Goal: Task Accomplishment & Management: Use online tool/utility

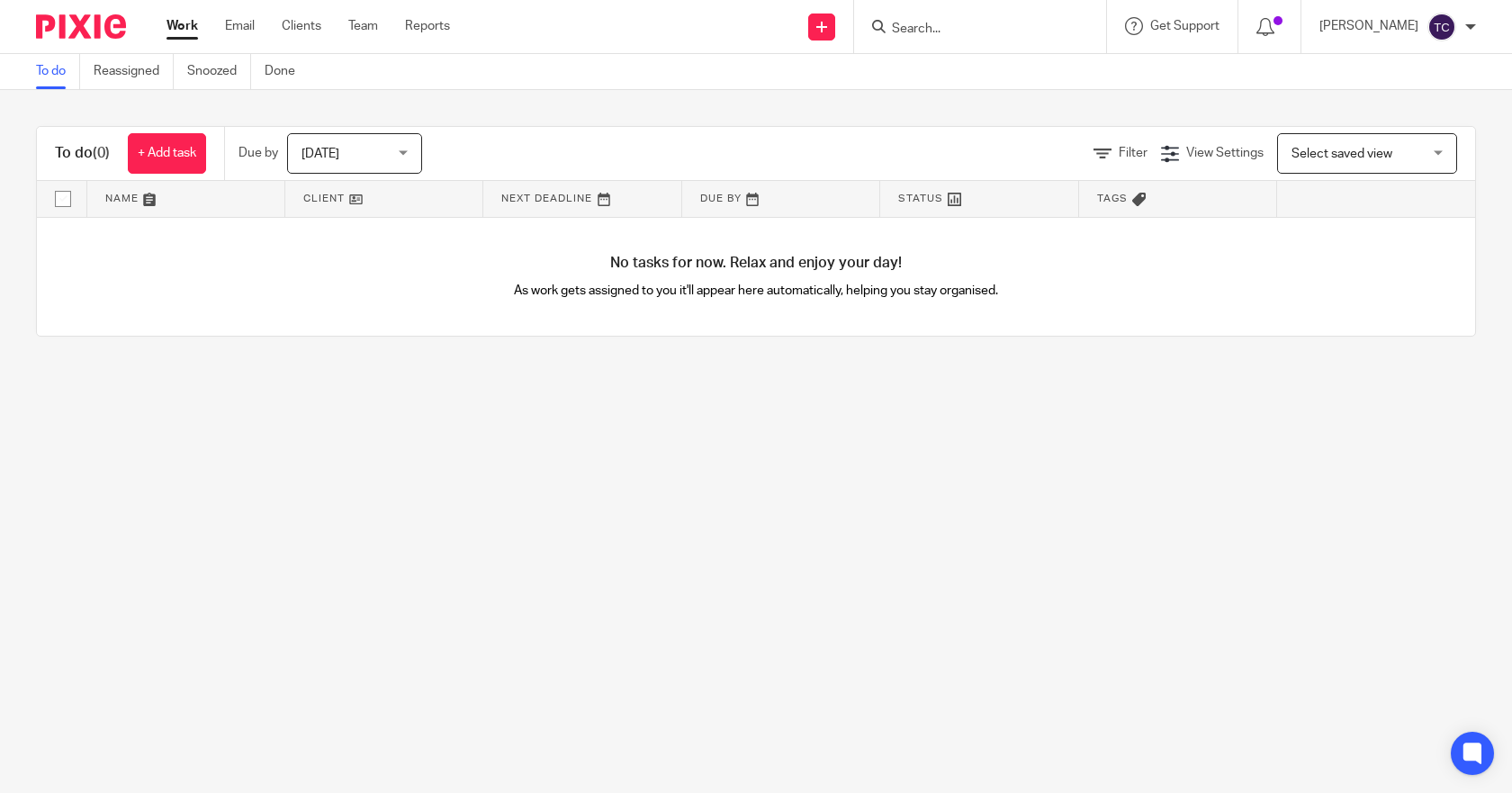
click at [1009, 35] on input "Search" at bounding box center [971, 29] width 162 height 17
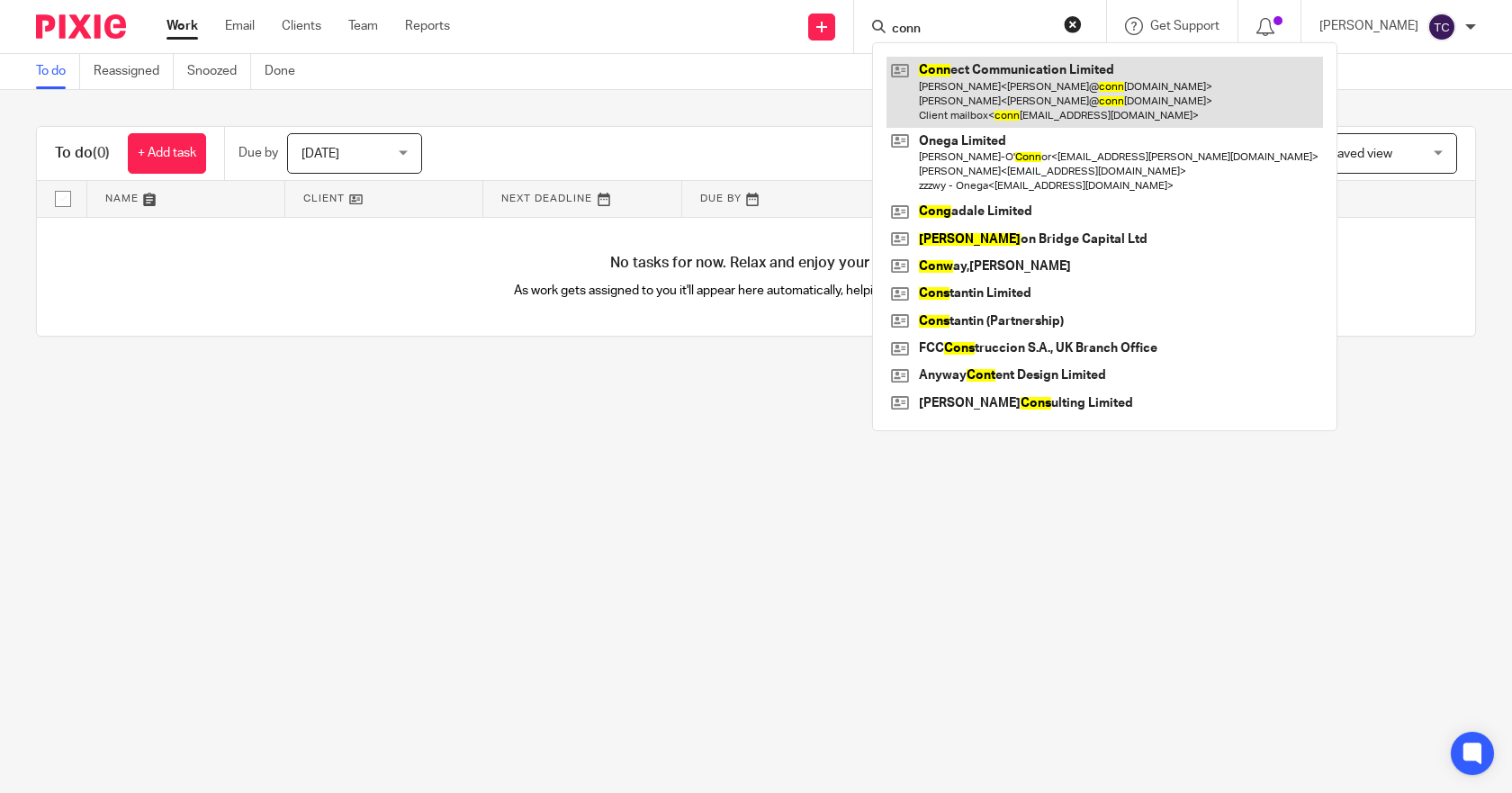
type input "conn"
click at [1012, 92] on link at bounding box center [1105, 92] width 437 height 71
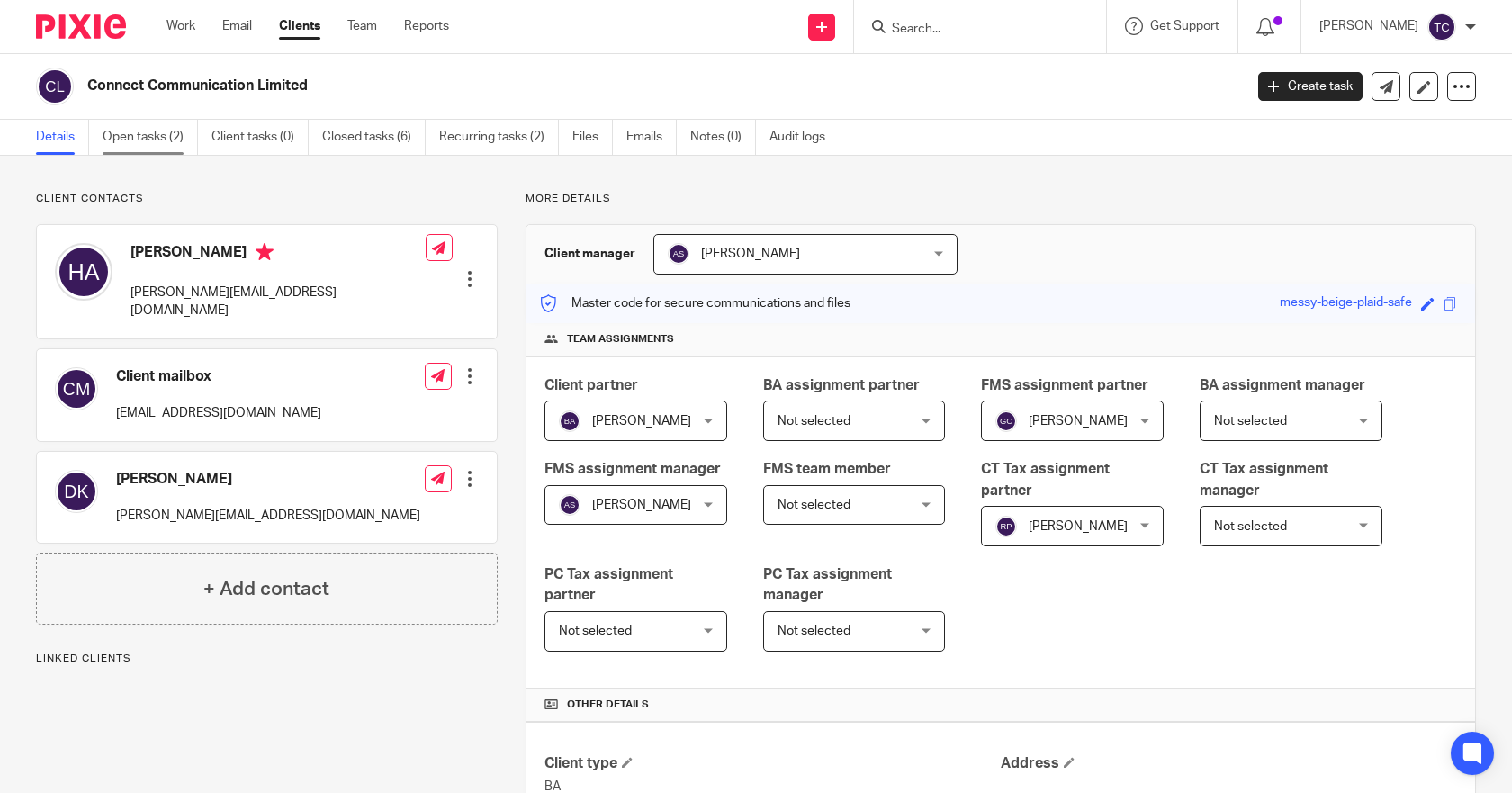
click at [160, 148] on link "Open tasks (2)" at bounding box center [150, 137] width 95 height 35
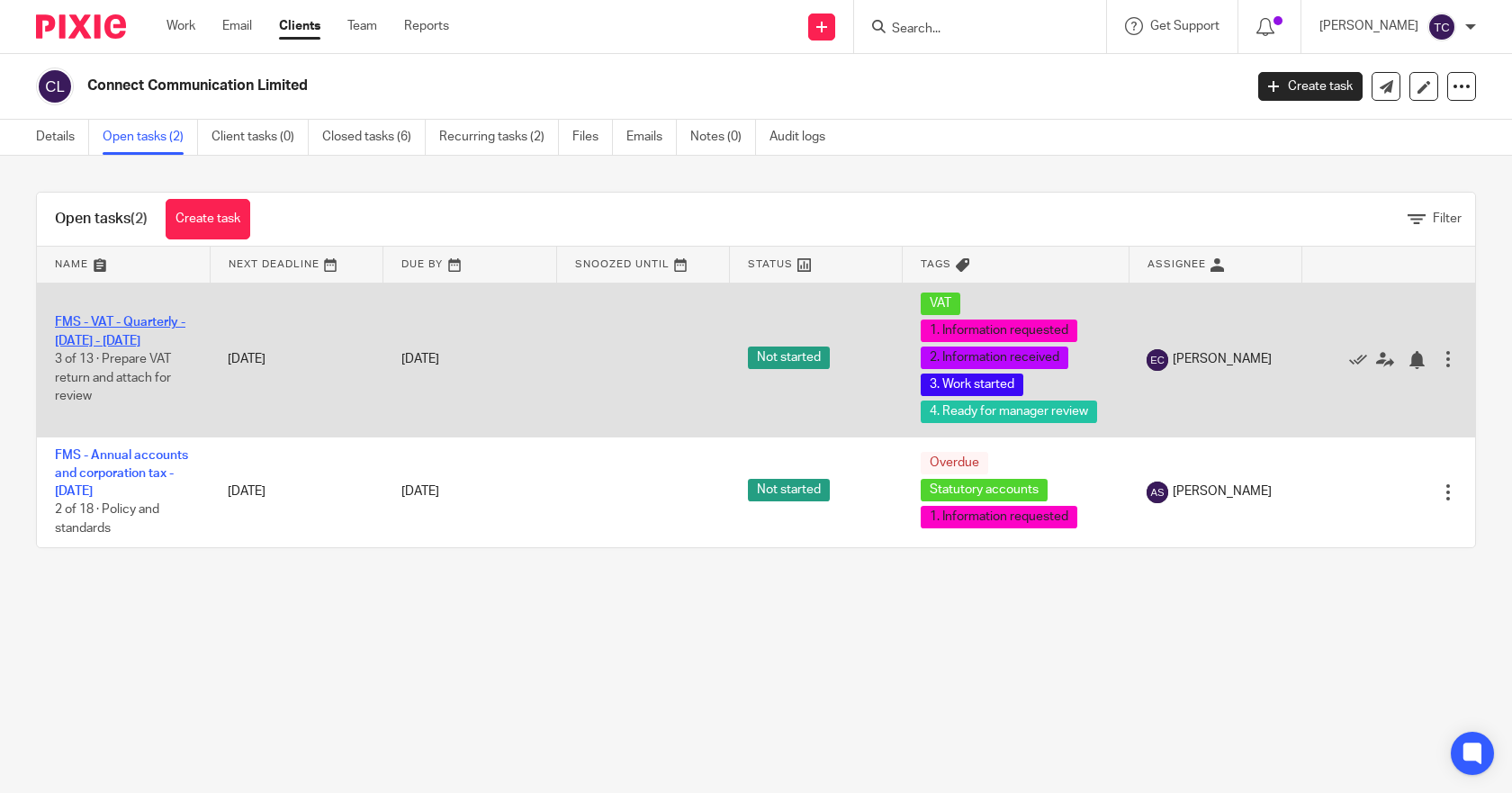
click at [129, 327] on link "FMS - VAT - Quarterly - [DATE] - [DATE]" at bounding box center [120, 331] width 131 height 30
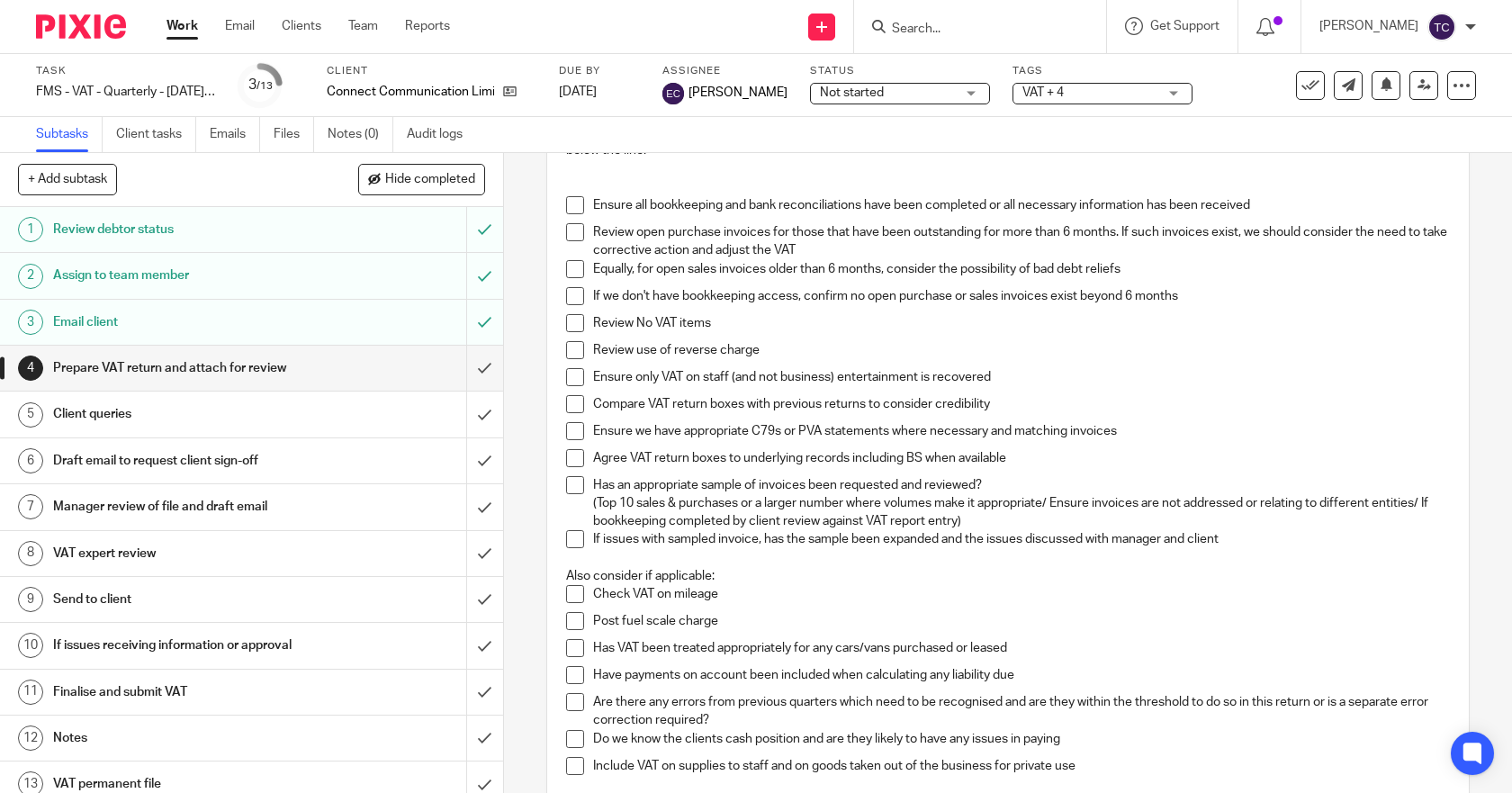
scroll to position [90, 0]
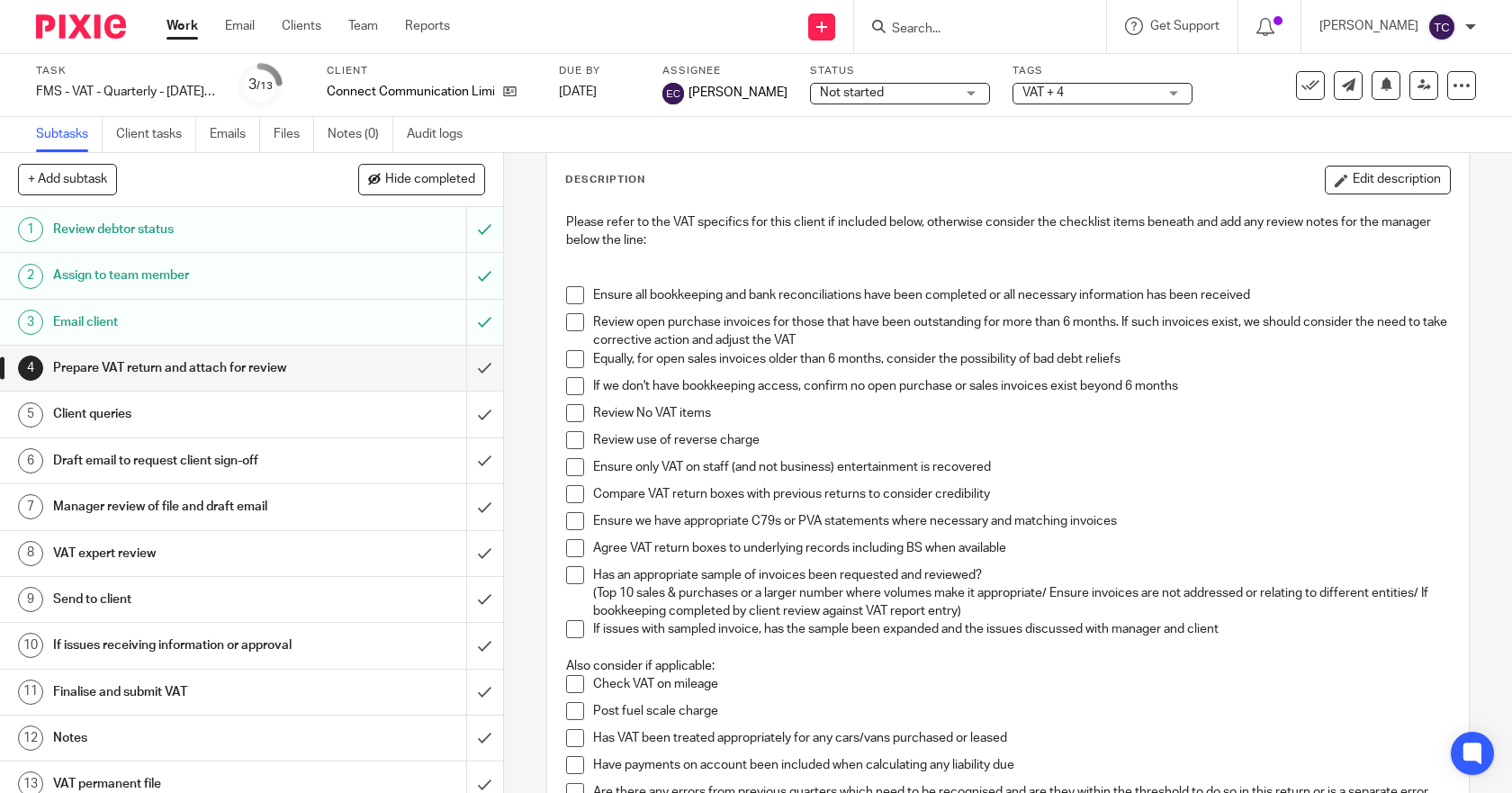
click at [950, 92] on div "Not started Not started" at bounding box center [899, 93] width 180 height 22
click at [1113, 97] on span "VAT + 4" at bounding box center [1091, 92] width 135 height 19
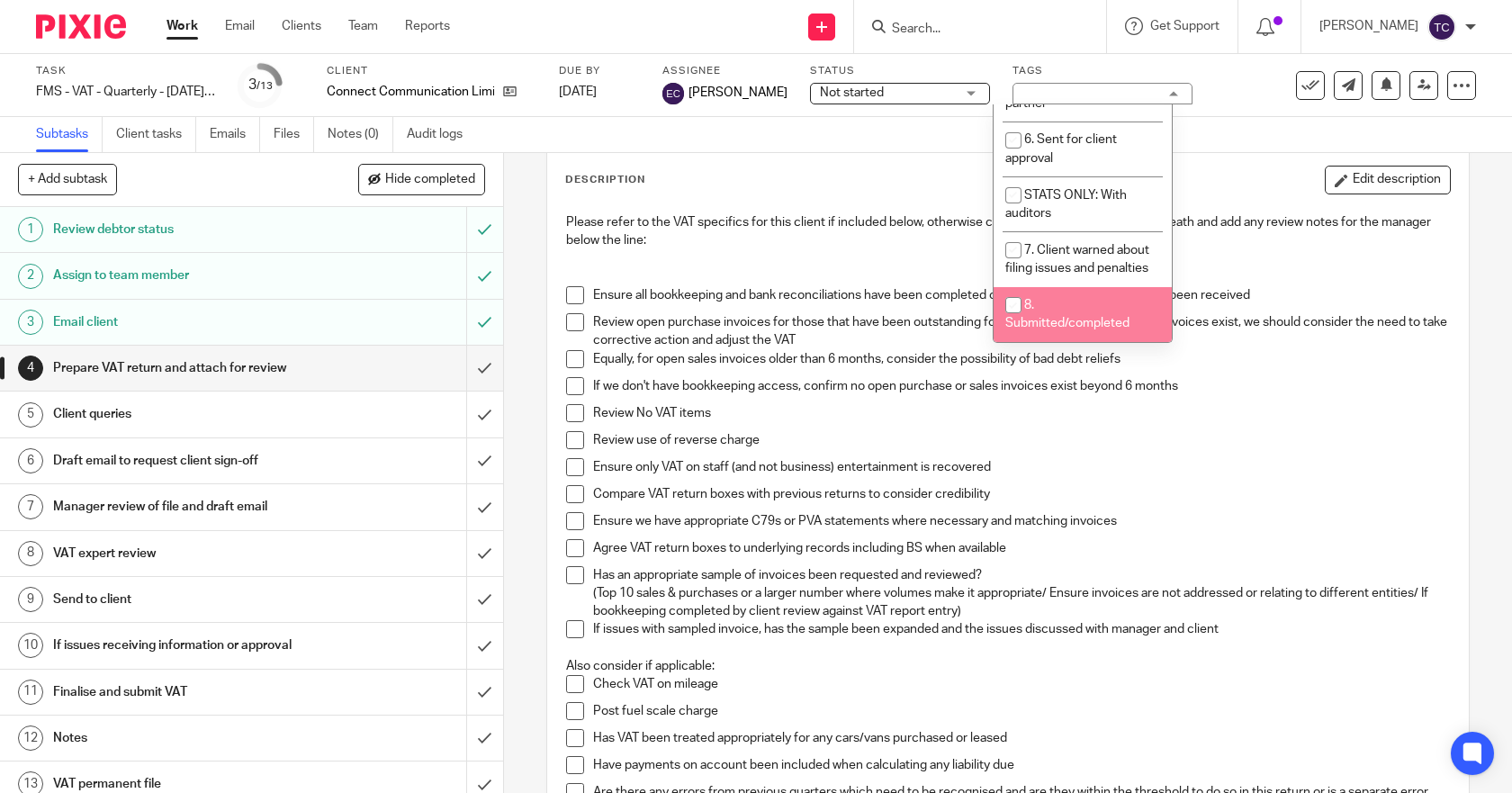
scroll to position [120, 0]
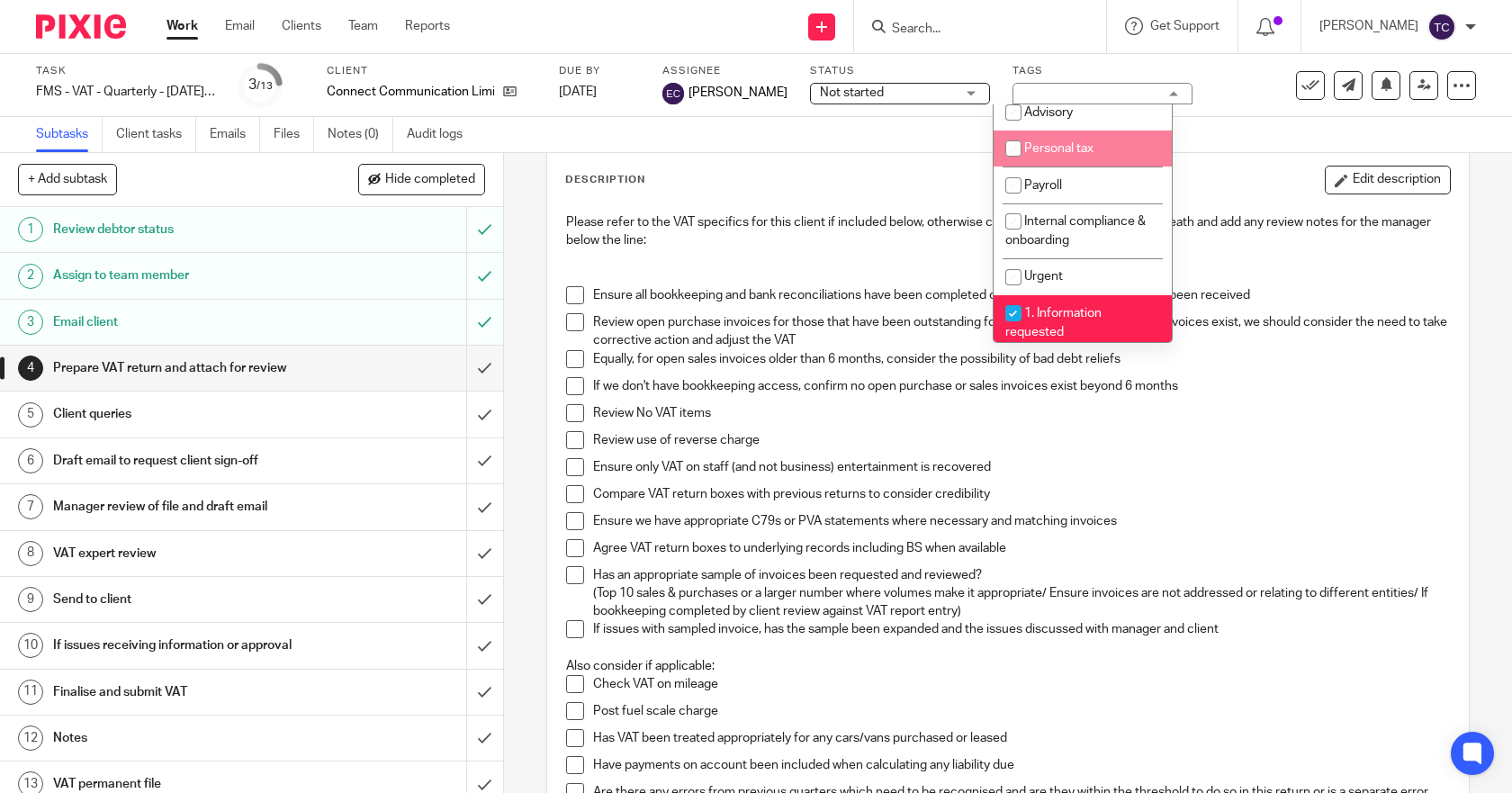
click at [951, 92] on div "Not started Not started" at bounding box center [899, 93] width 180 height 22
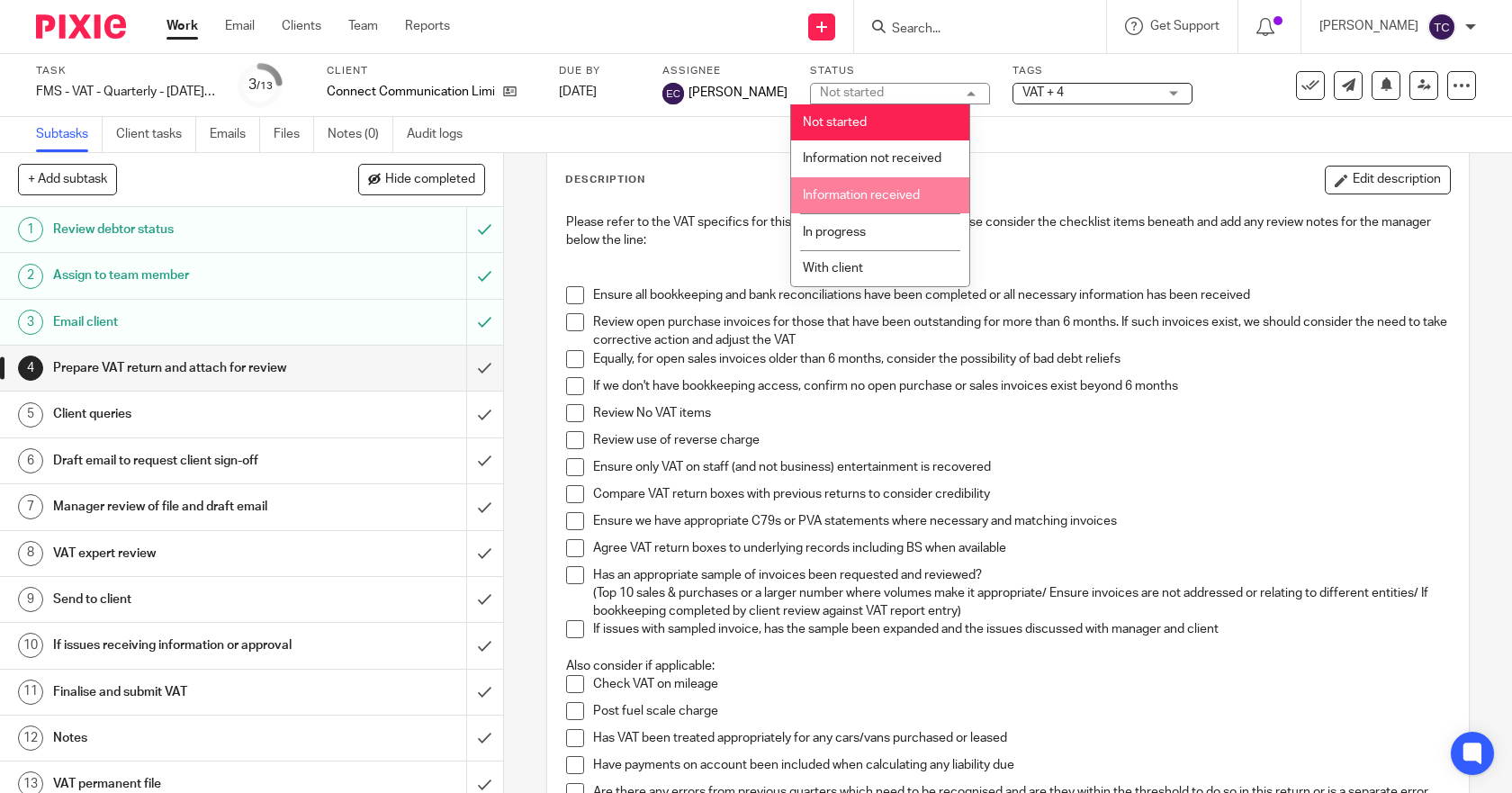
scroll to position [642, 0]
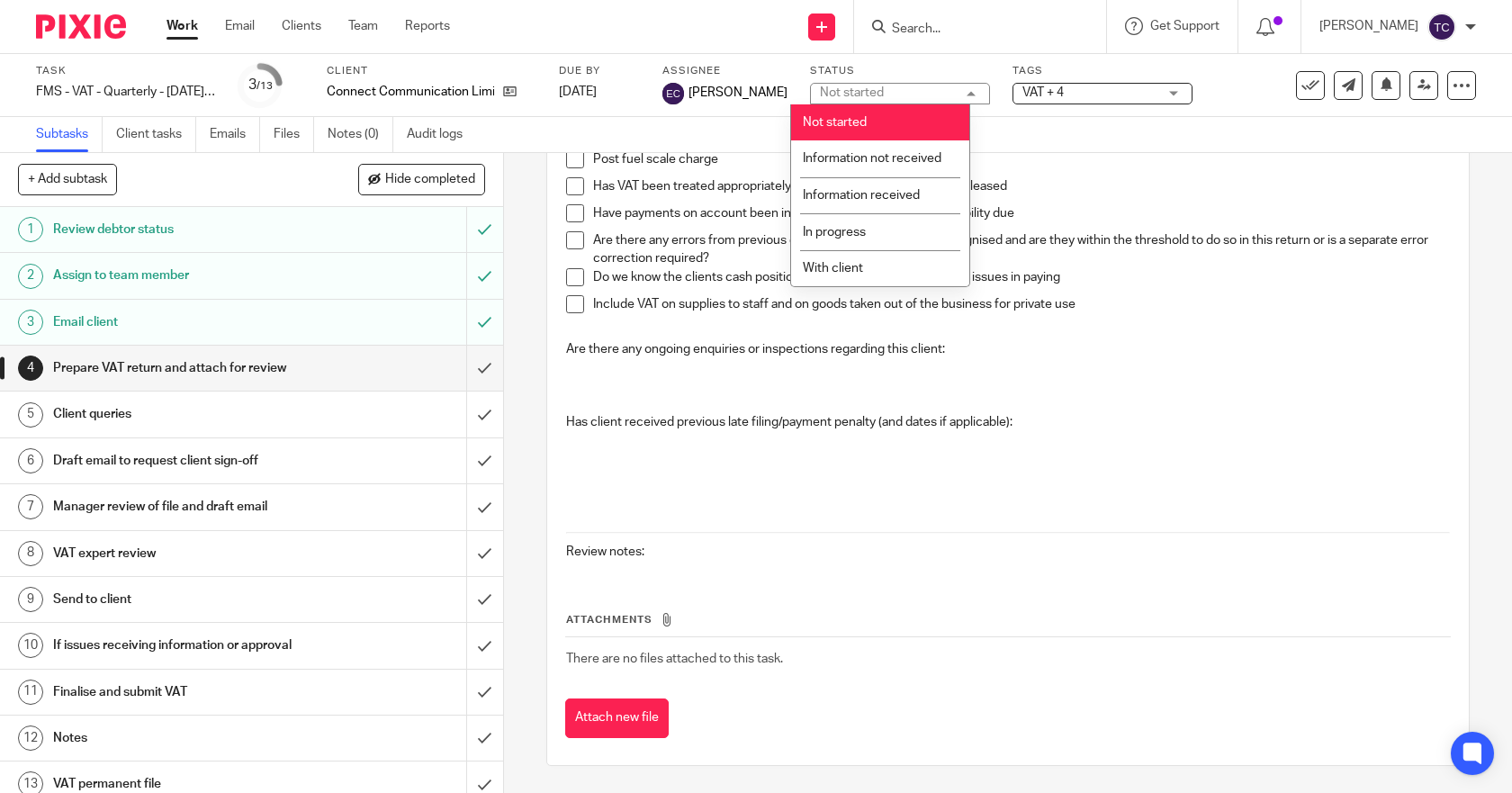
click at [949, 62] on div "Task FMS - VAT - Quarterly - May - July, 2025 Save FMS - VAT - Quarterly - May …" at bounding box center [756, 85] width 1512 height 63
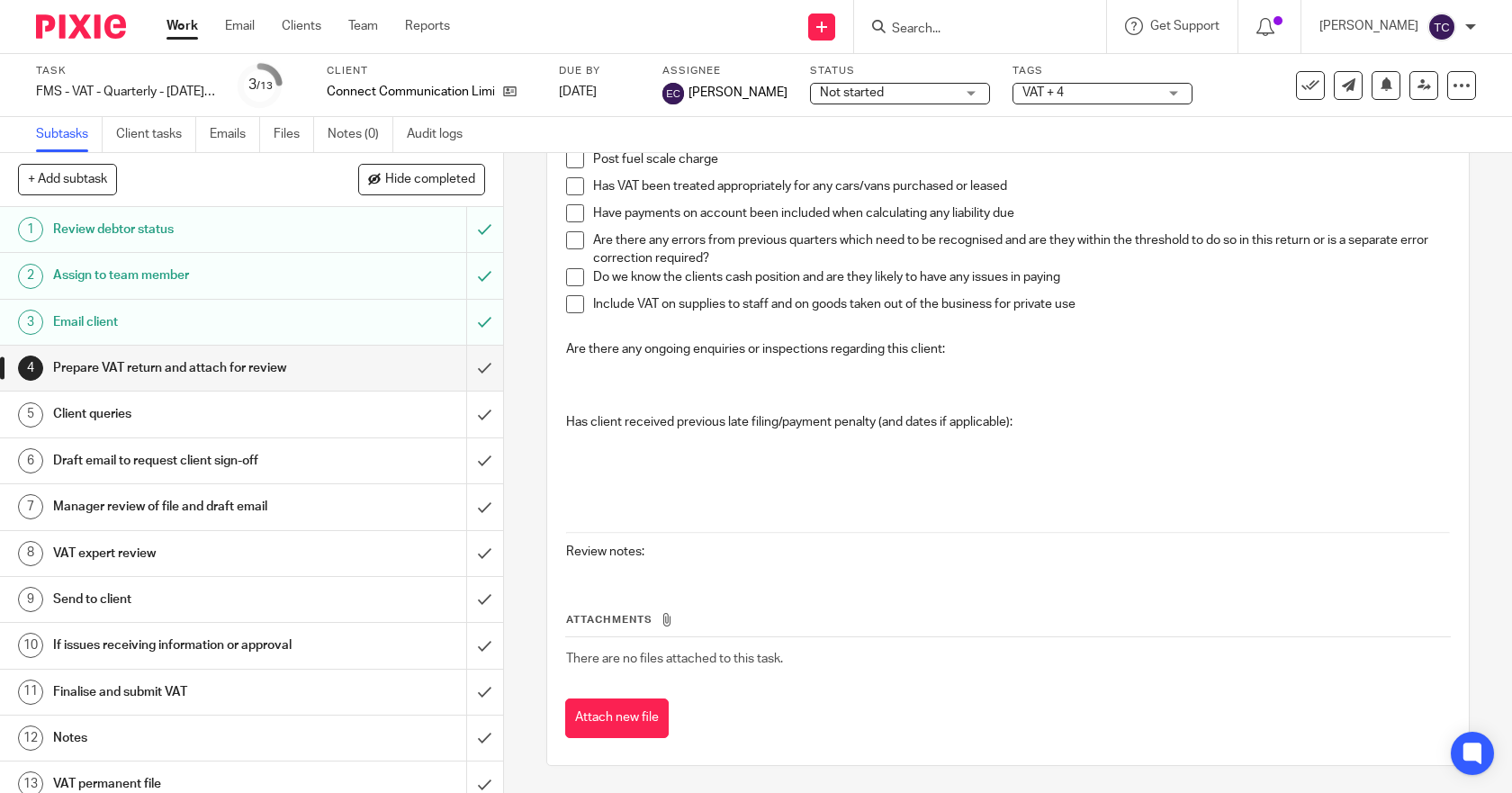
click at [951, 102] on div "Not started Not started" at bounding box center [899, 93] width 180 height 22
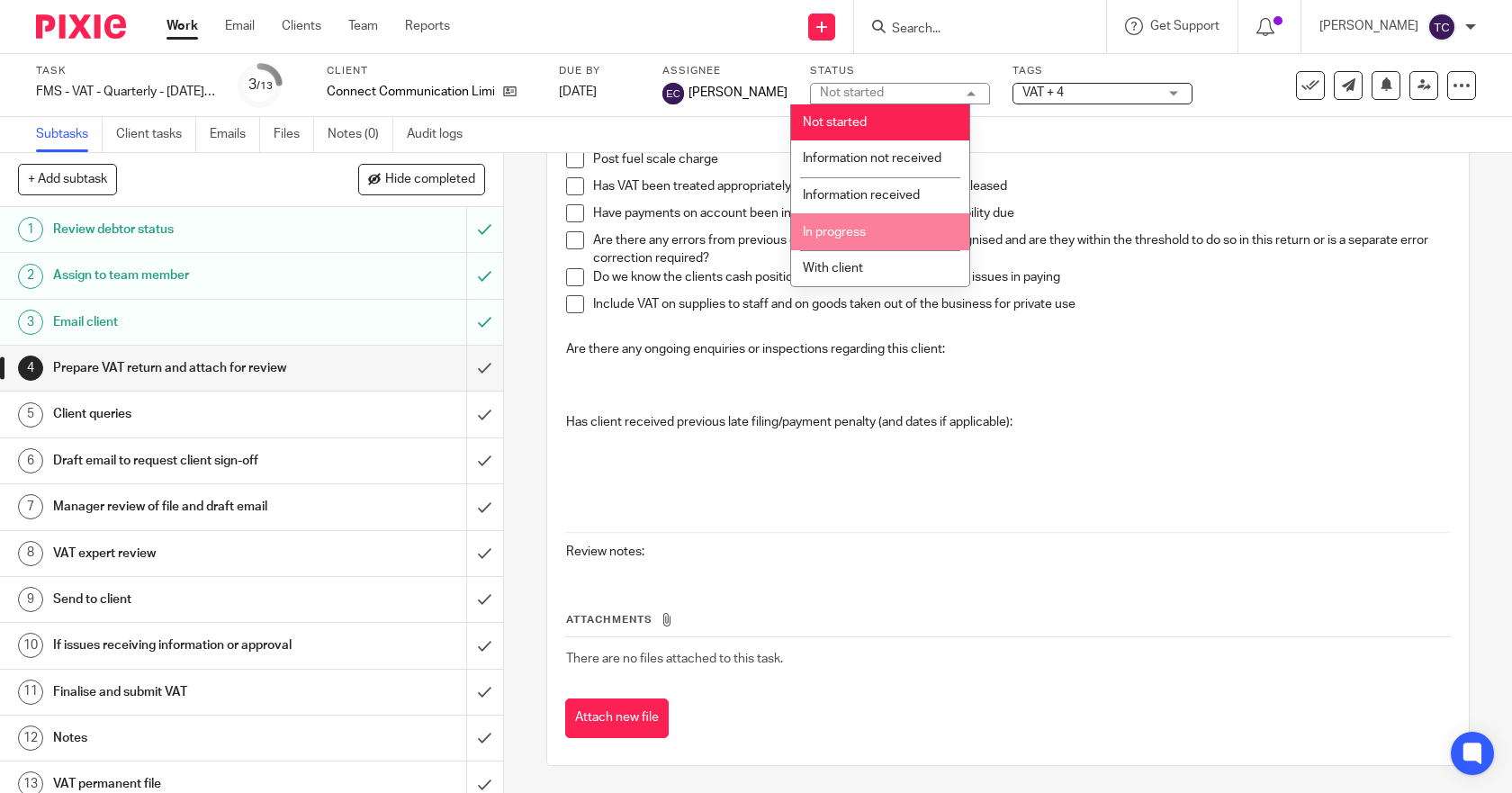
click at [903, 222] on li "In progress" at bounding box center [881, 232] width 179 height 37
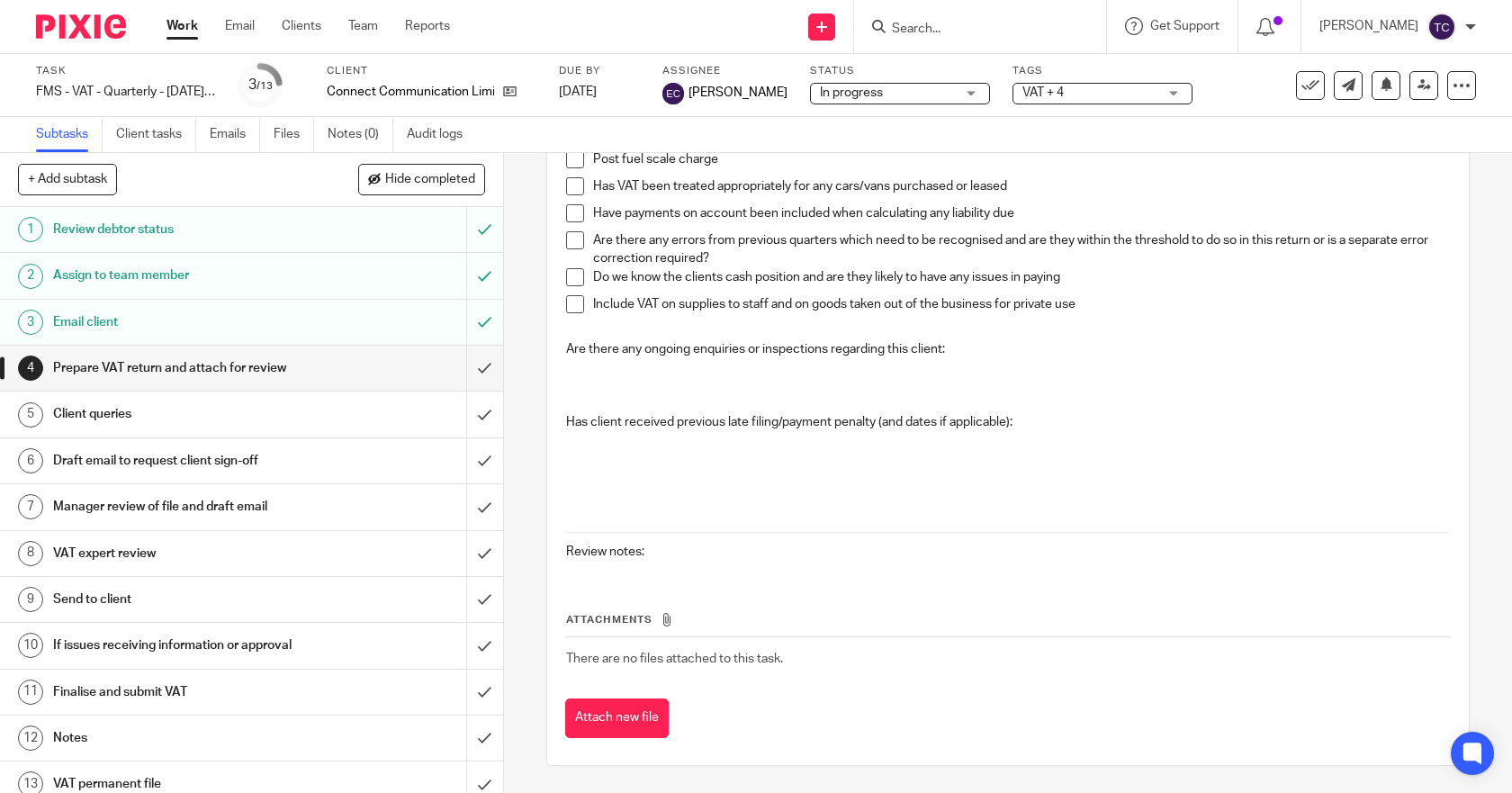
click at [967, 112] on div "Task FMS - VAT - Quarterly - May - July, 2025 Save FMS - VAT - Quarterly - May …" at bounding box center [756, 85] width 1512 height 63
click at [1161, 94] on div "VAT + 4" at bounding box center [1103, 93] width 180 height 22
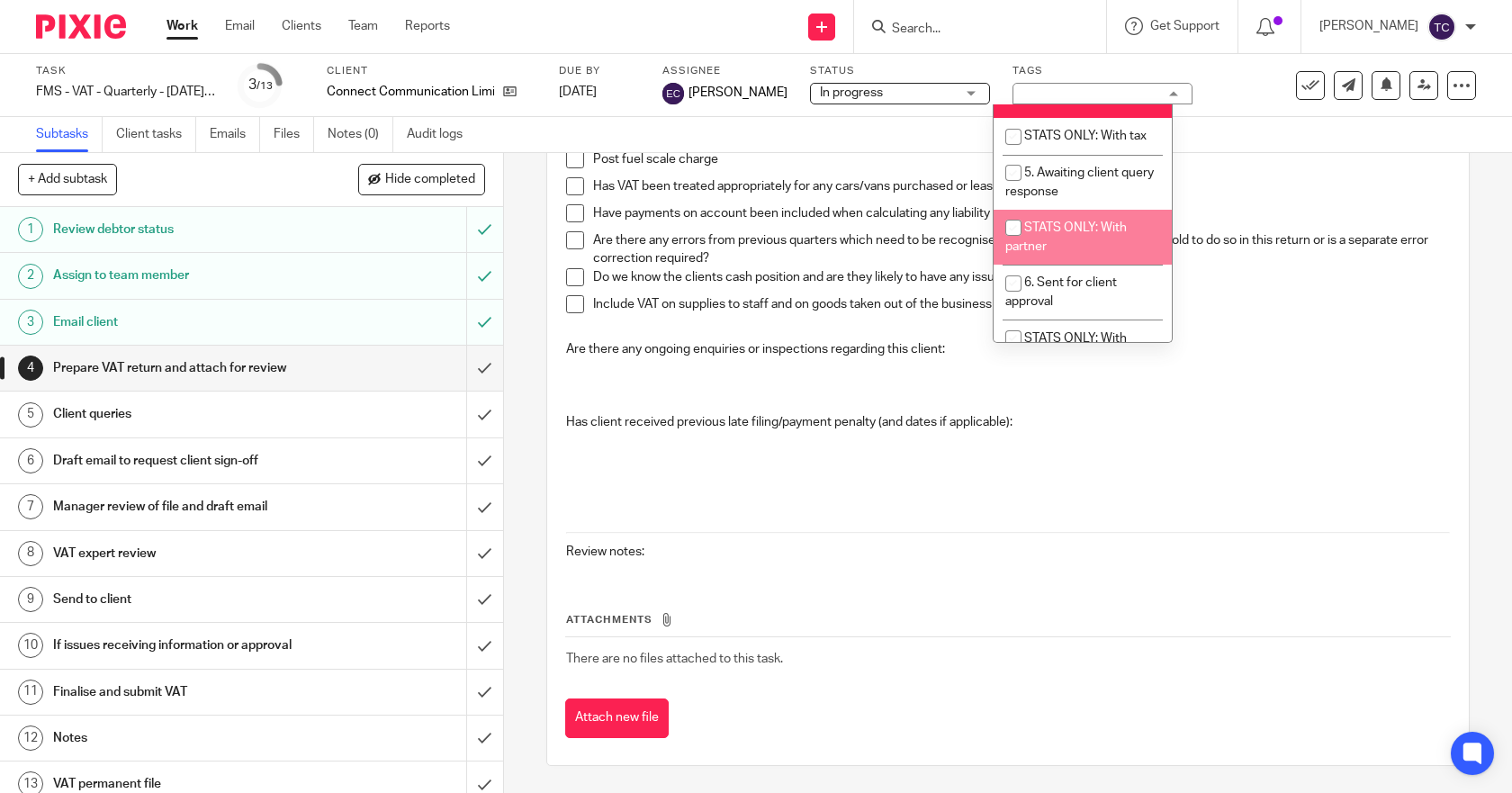
scroll to position [390, 0]
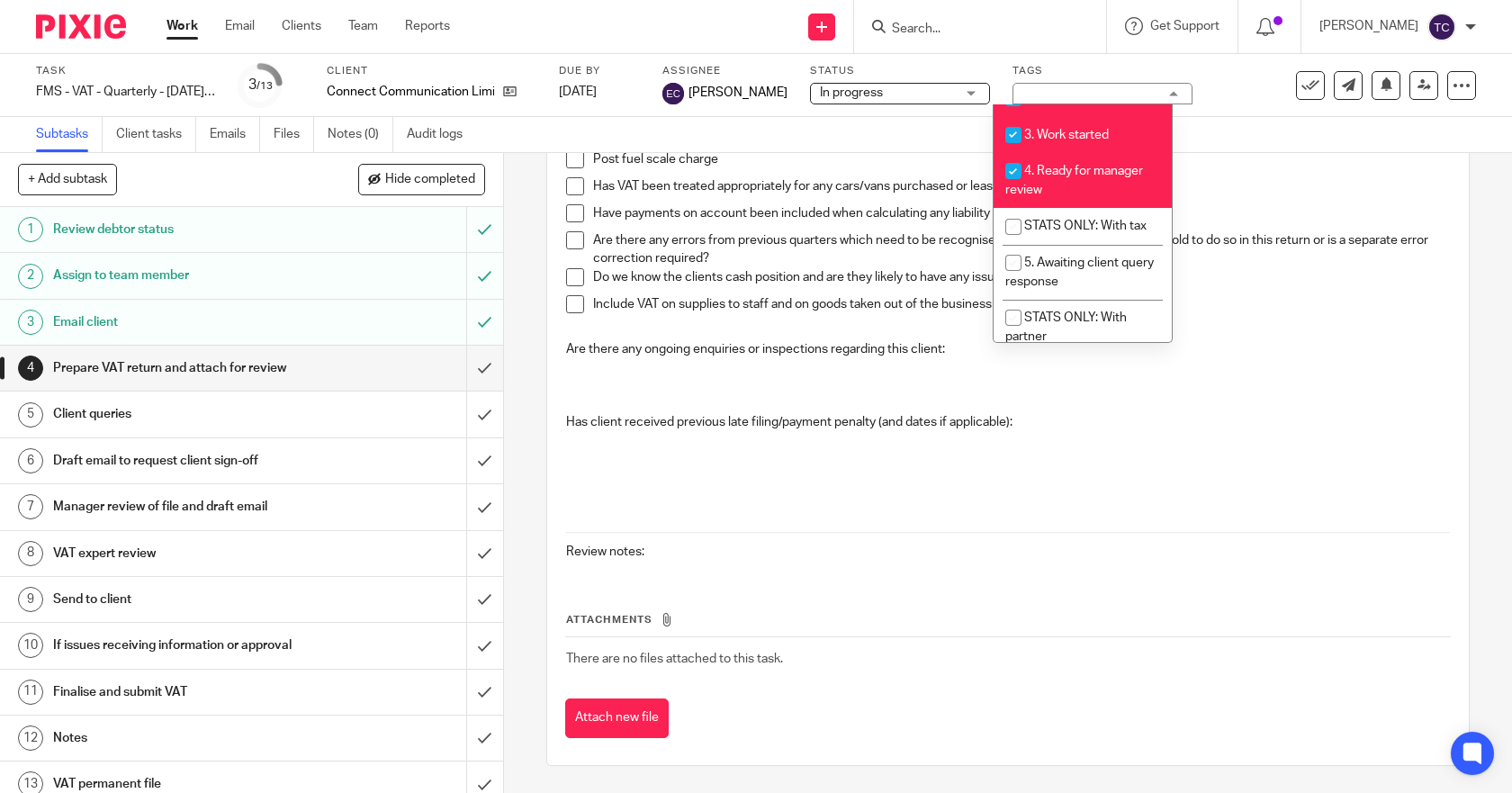
click at [1218, 72] on div "Task FMS - VAT - Quarterly - May - July, 2025 Save FMS - VAT - Quarterly - May …" at bounding box center [636, 85] width 1200 height 43
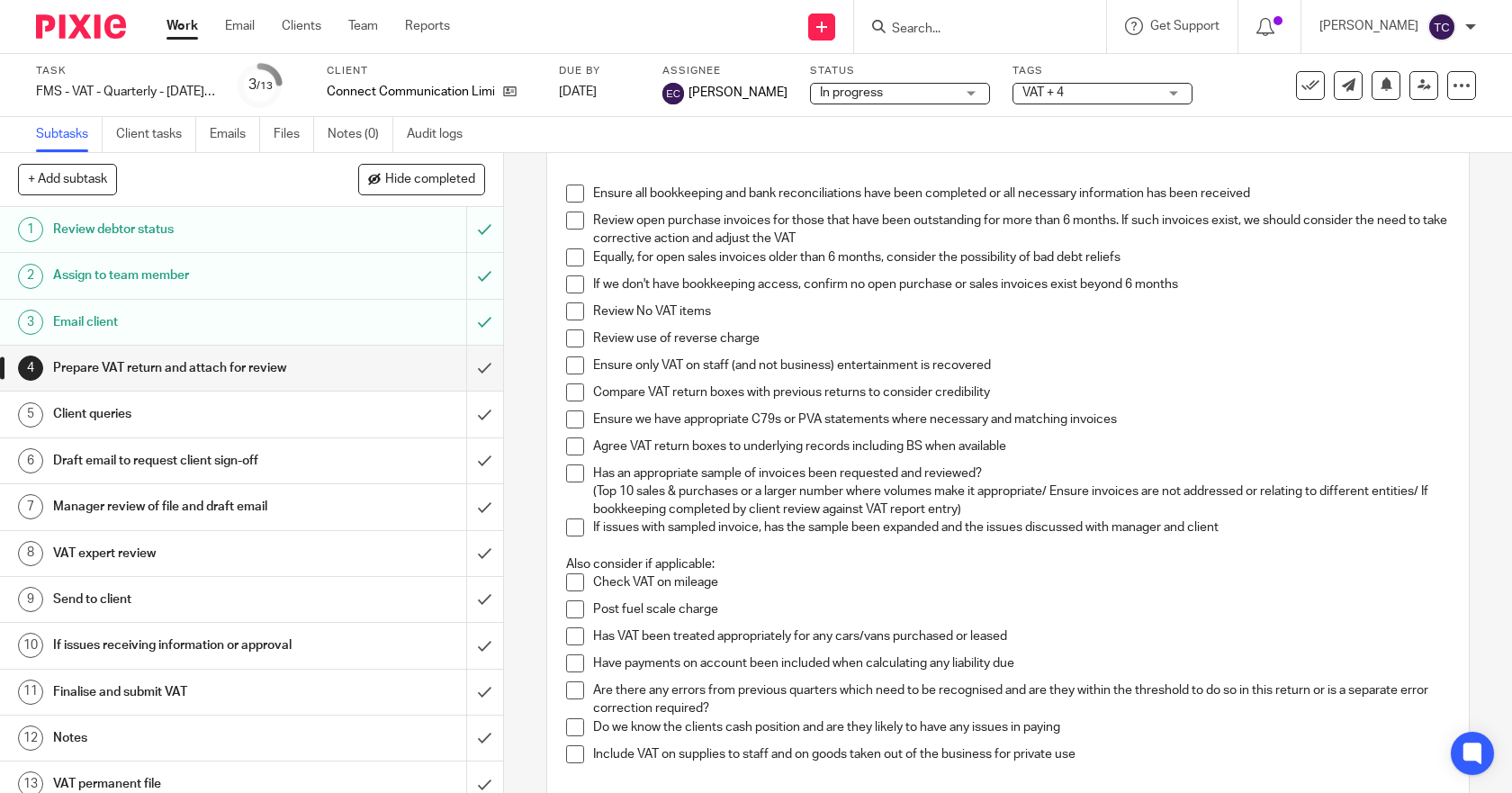
scroll to position [0, 0]
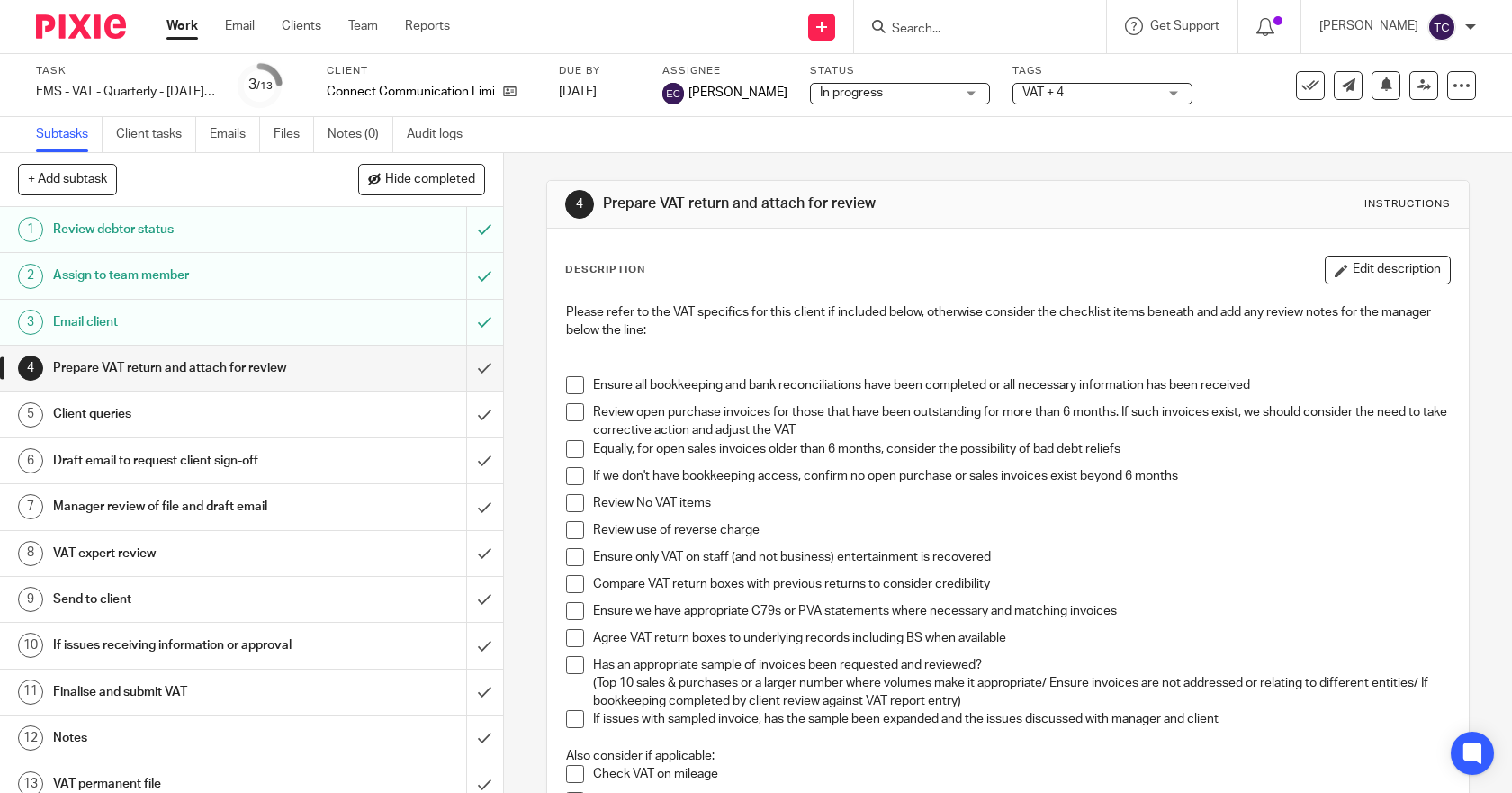
click at [573, 386] on span at bounding box center [575, 385] width 18 height 18
click at [570, 412] on span at bounding box center [575, 412] width 18 height 18
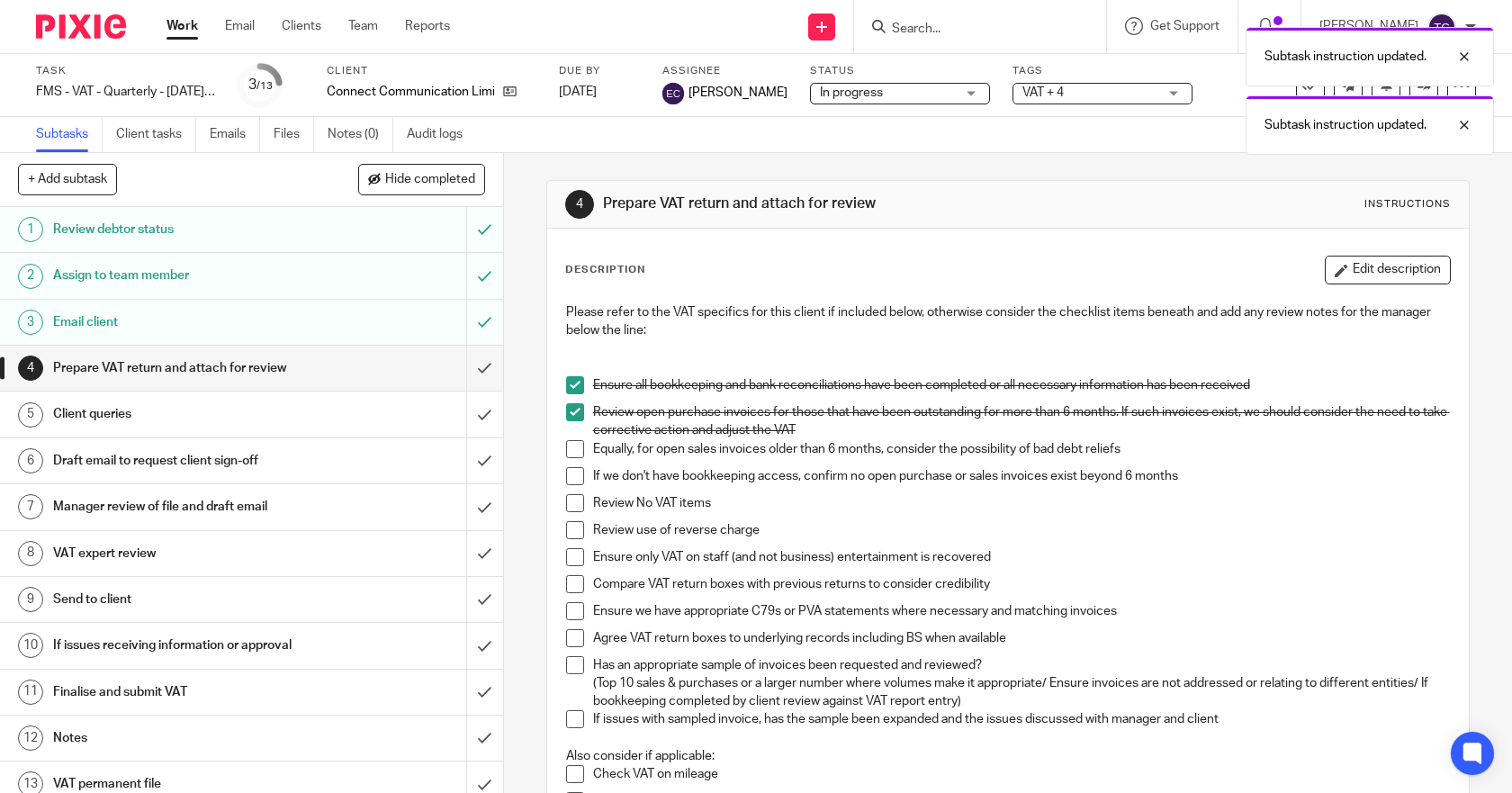
click at [568, 447] on span at bounding box center [575, 449] width 18 height 18
click at [572, 477] on span at bounding box center [575, 476] width 18 height 18
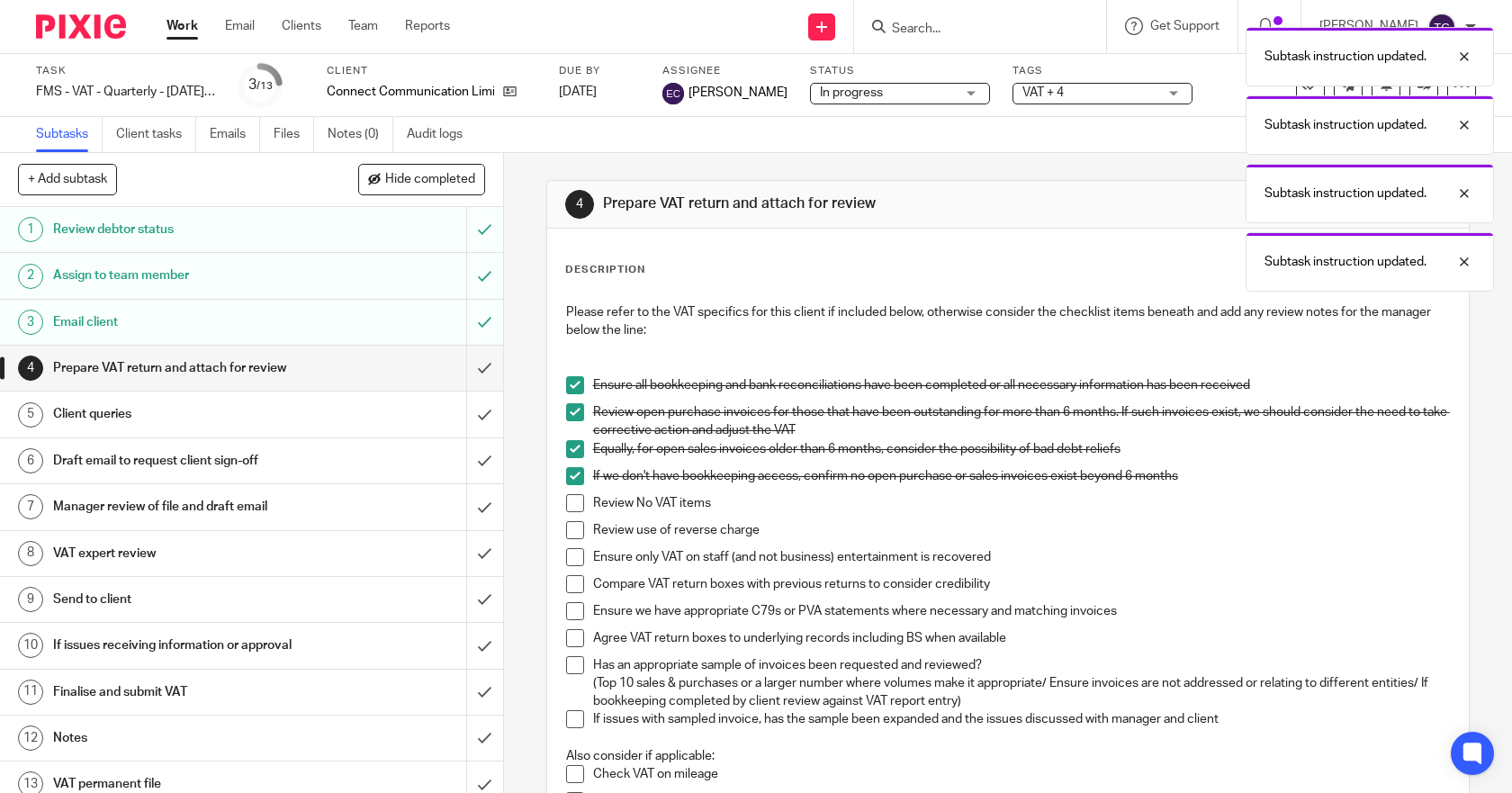
click at [573, 502] on span at bounding box center [575, 502] width 18 height 18
click at [573, 527] on span at bounding box center [575, 530] width 18 height 18
click at [574, 568] on li "Ensure only VAT on staff (and not business) entertainment is recovered" at bounding box center [1008, 561] width 885 height 27
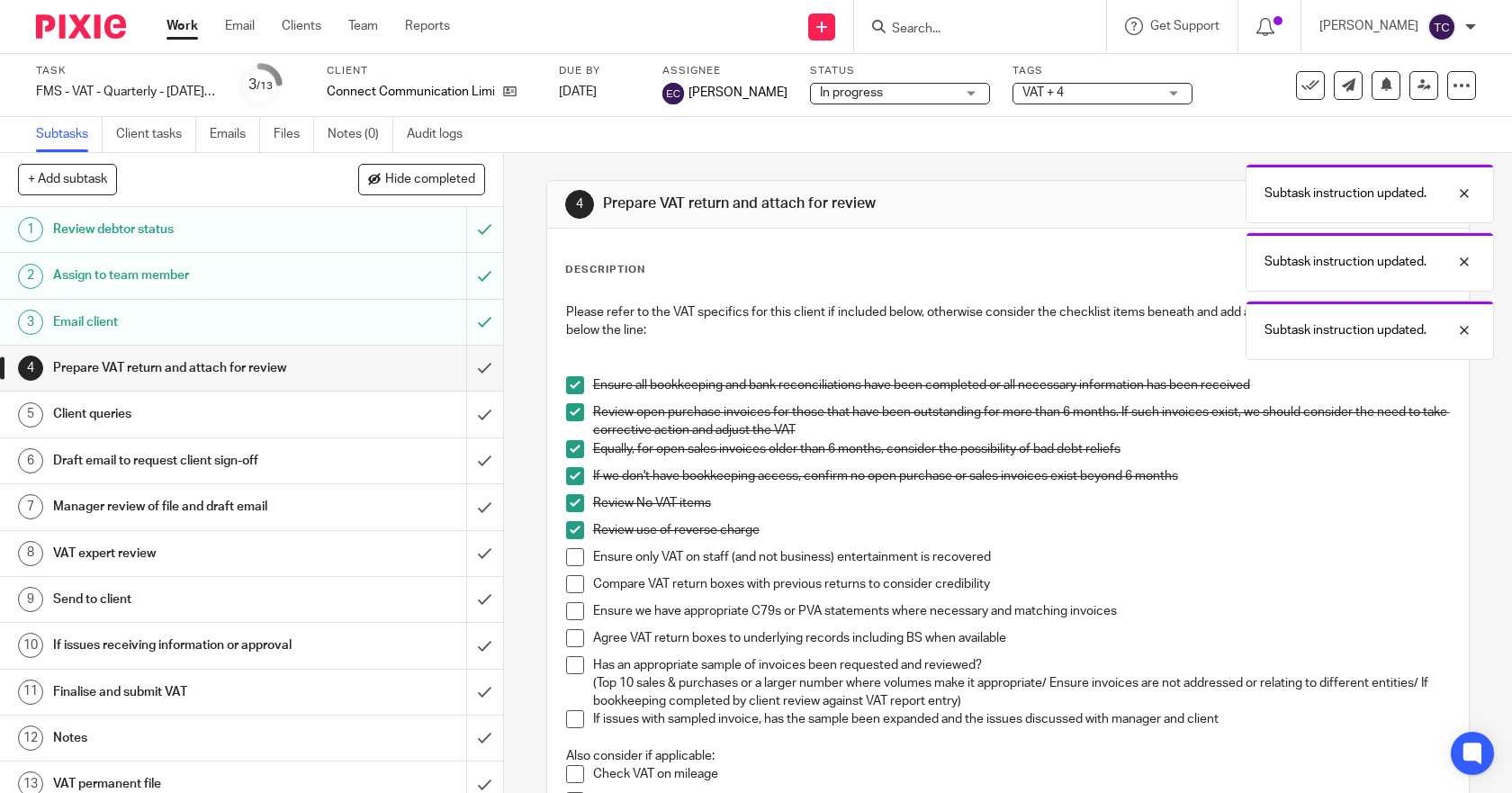
click at [568, 557] on span at bounding box center [575, 556] width 18 height 18
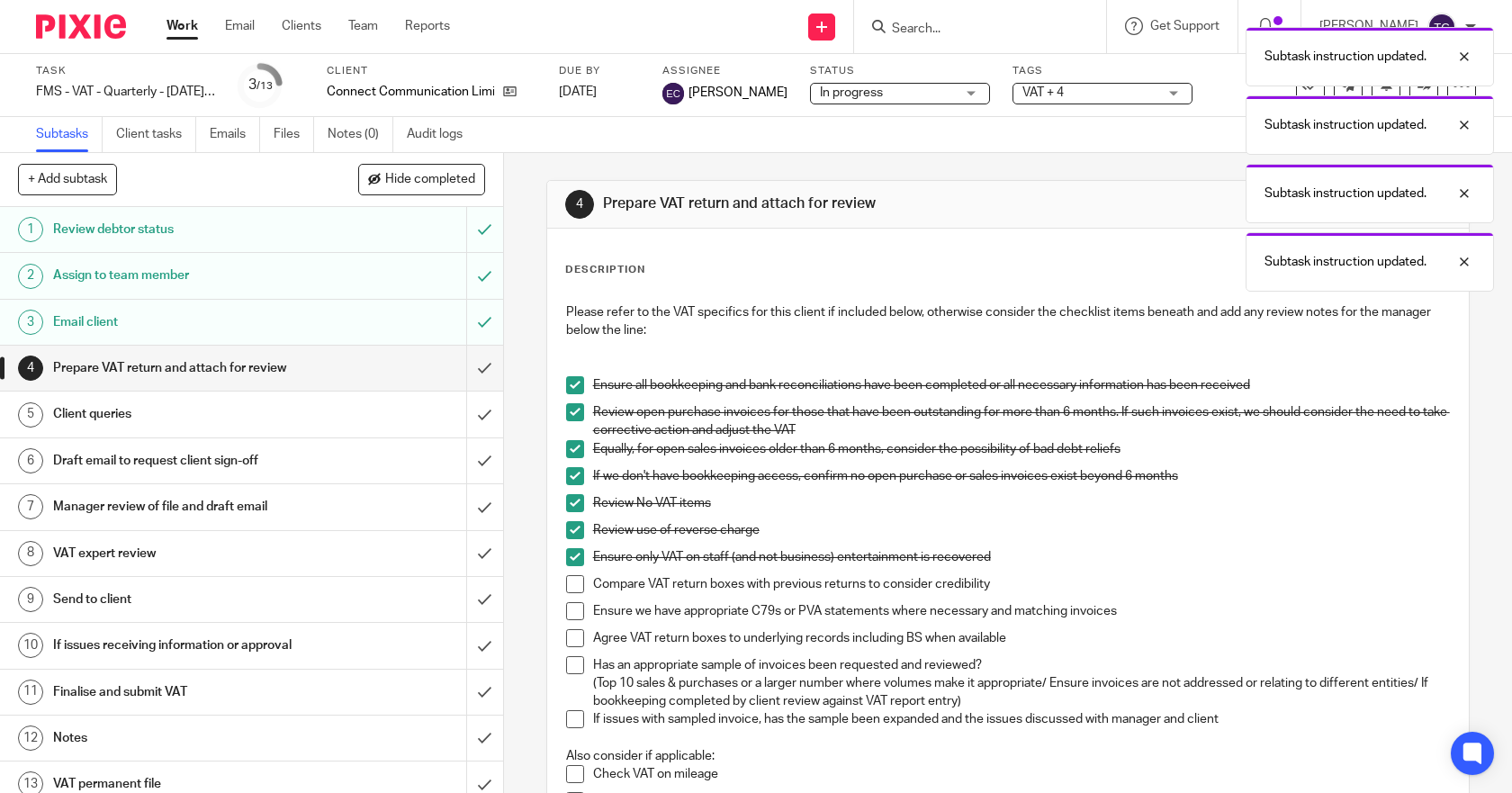
click at [571, 576] on span at bounding box center [575, 584] width 18 height 18
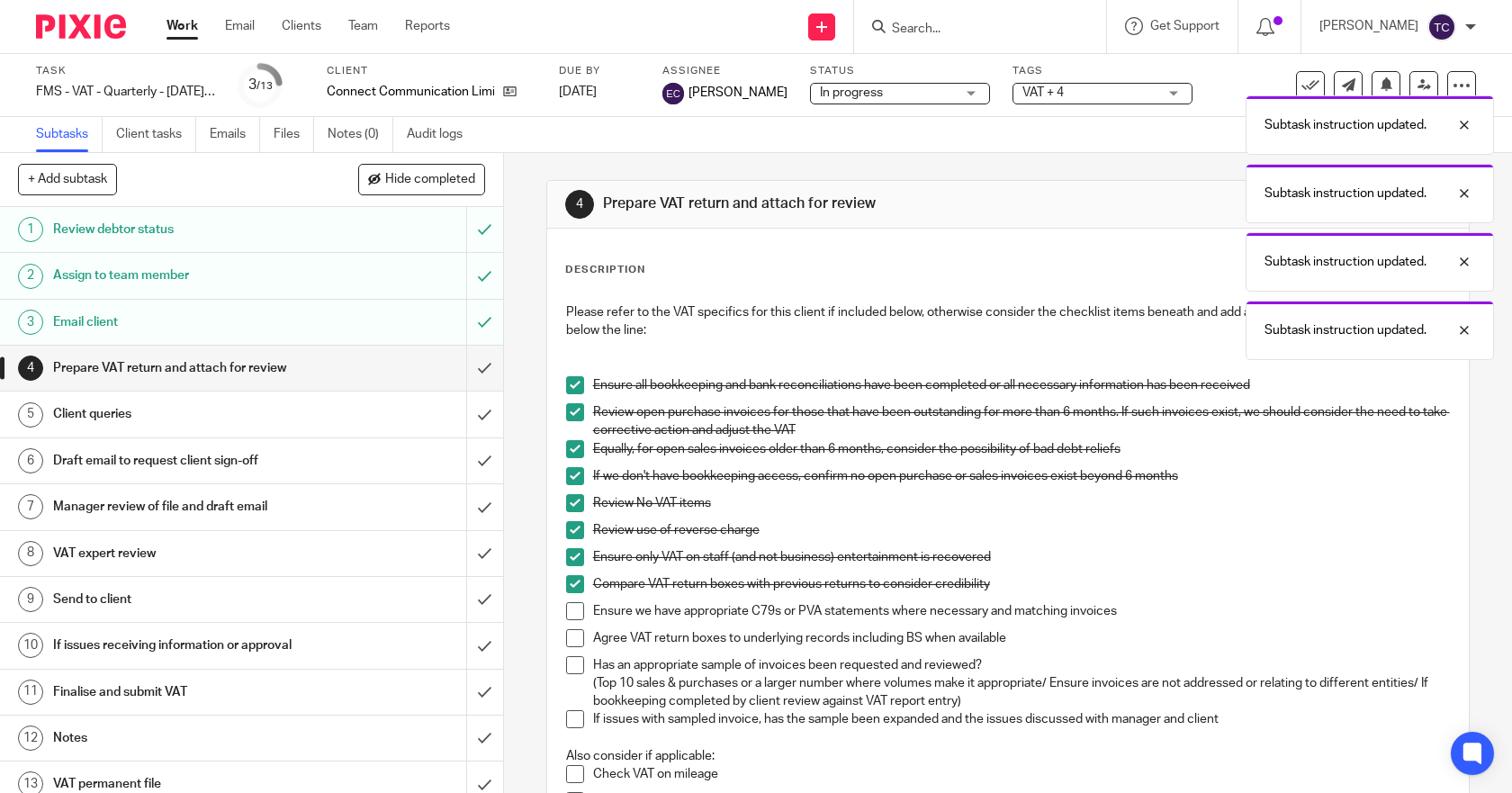
click at [569, 601] on ul "Ensure all bookkeeping and bank reconciliations have been completed or all nece…" at bounding box center [1008, 561] width 885 height 371
click at [570, 618] on span at bounding box center [575, 610] width 18 height 18
click at [567, 638] on span at bounding box center [575, 638] width 18 height 18
click at [567, 661] on span at bounding box center [575, 664] width 18 height 18
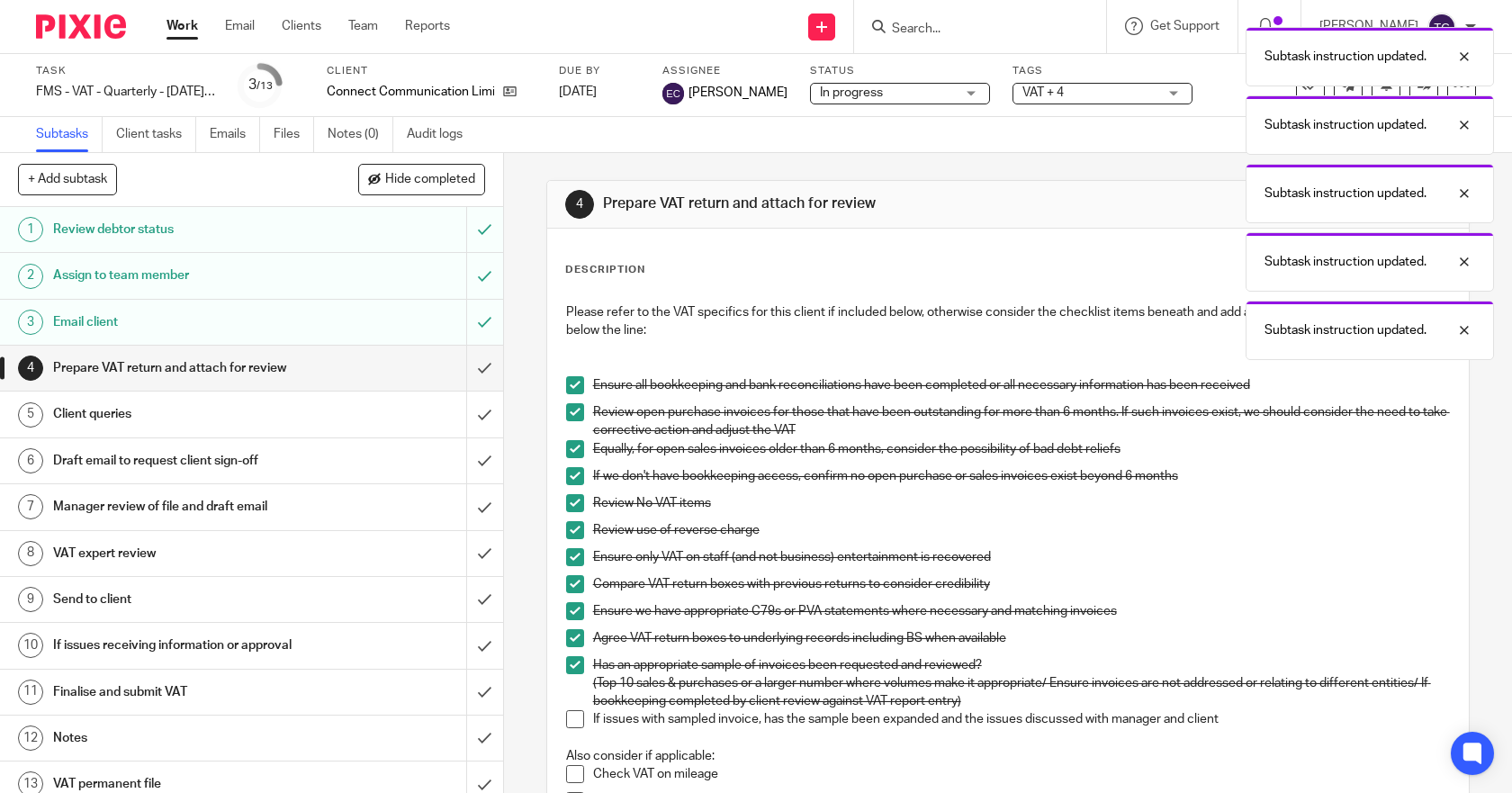
scroll to position [180, 0]
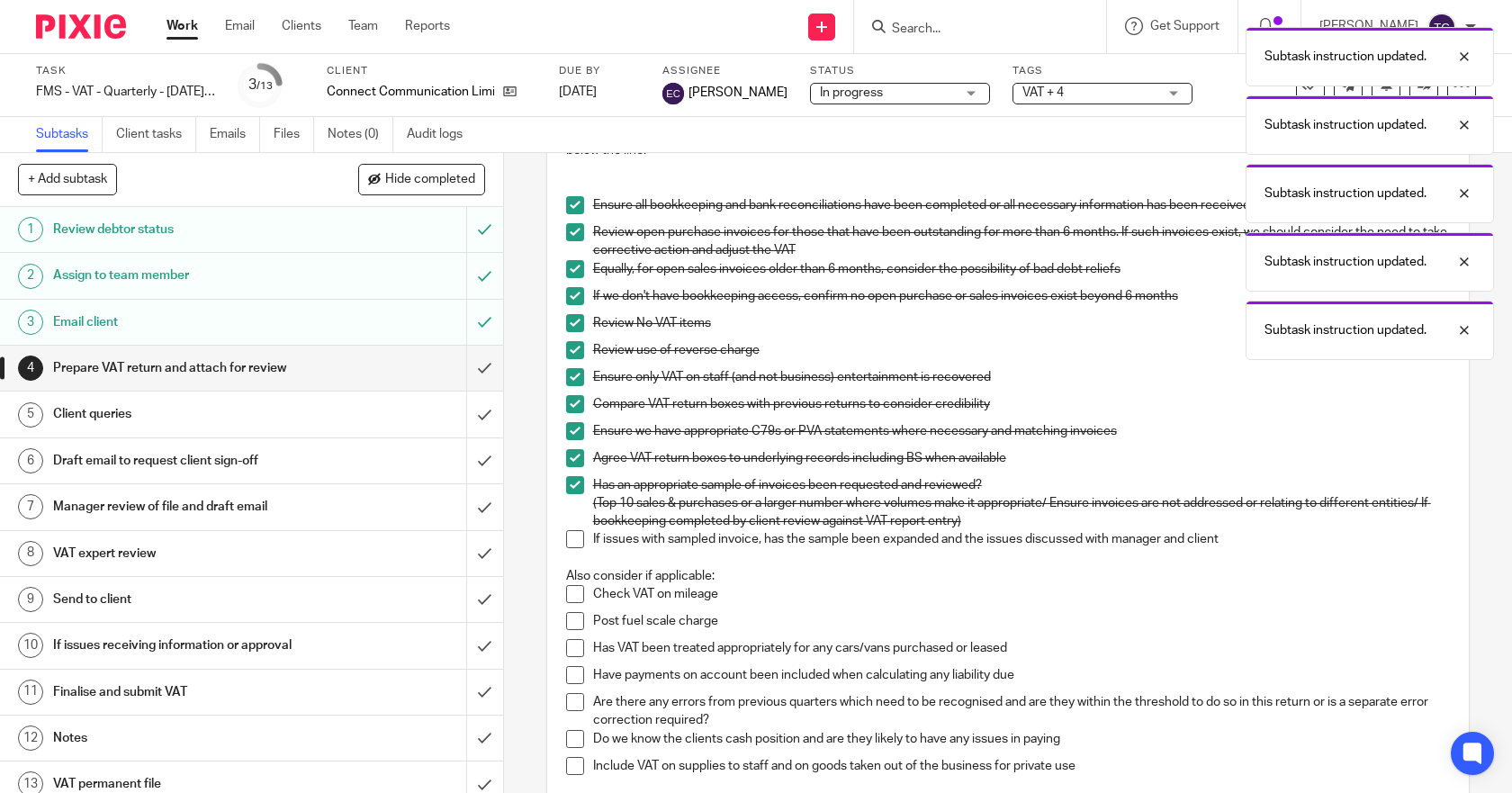
click at [572, 544] on span at bounding box center [575, 539] width 18 height 18
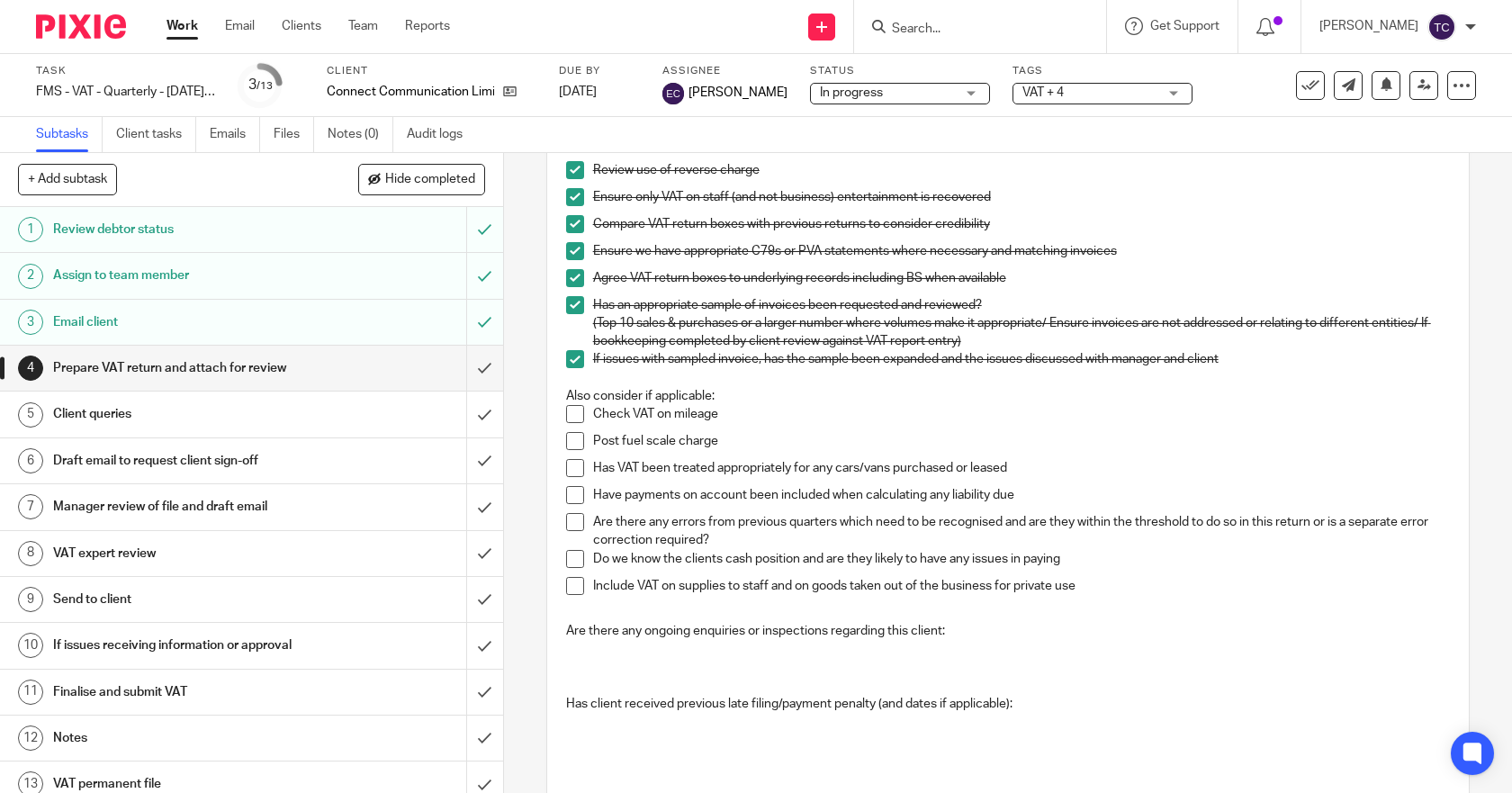
scroll to position [449, 0]
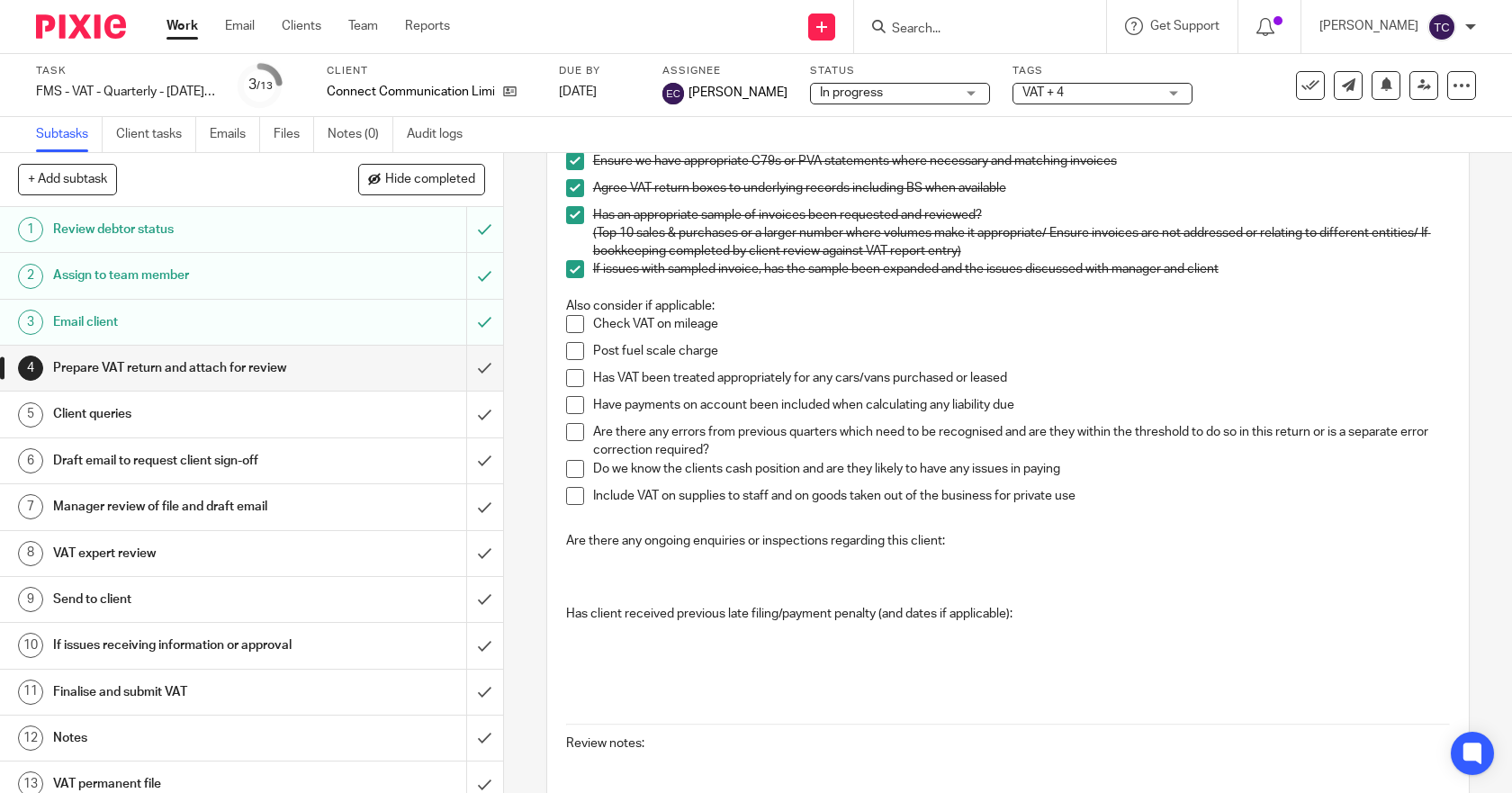
click at [286, 411] on h1 "Client queries" at bounding box center [185, 414] width 264 height 27
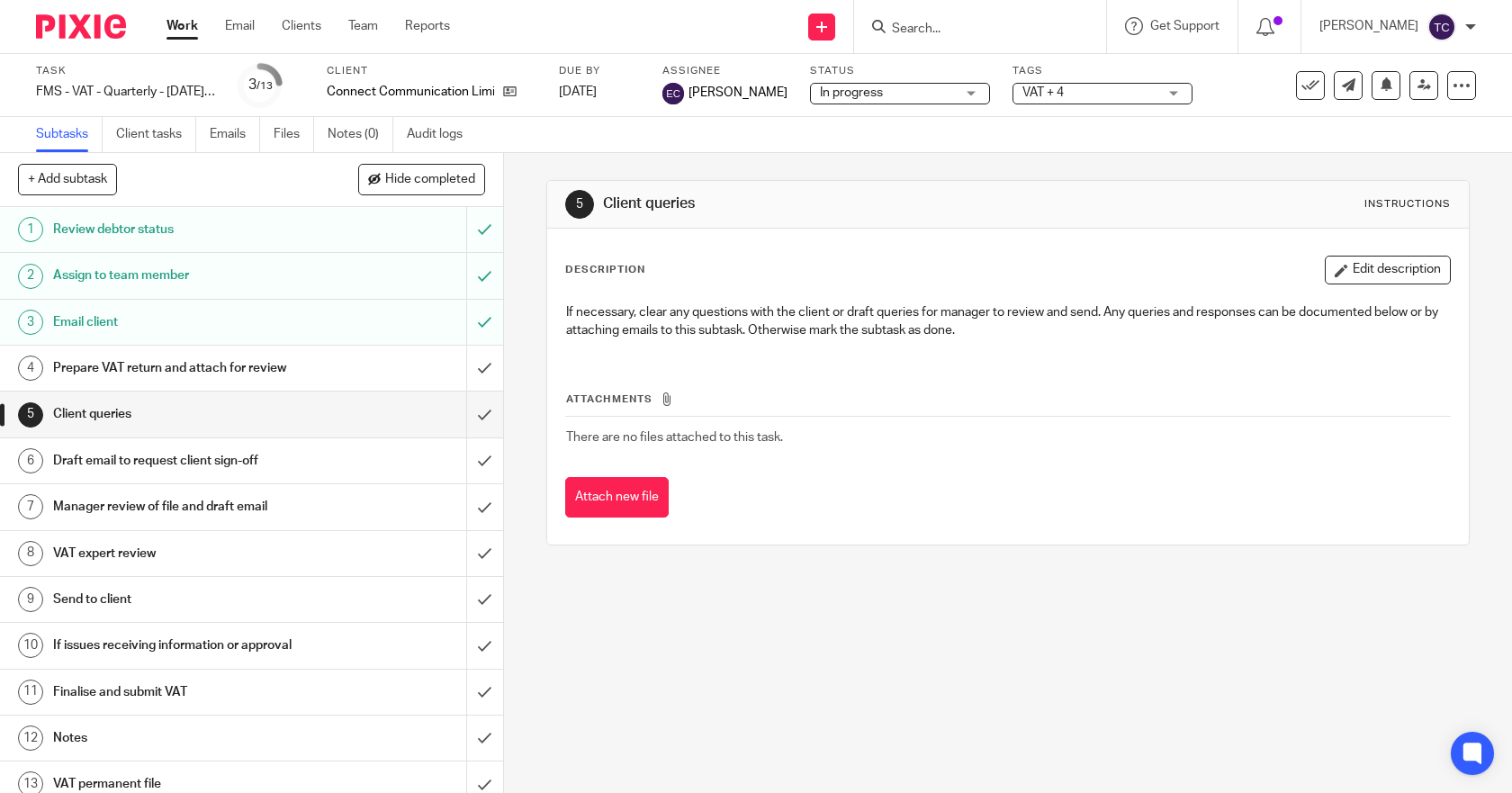
click at [362, 460] on div "Draft email to request client sign-off" at bounding box center [250, 461] width 396 height 27
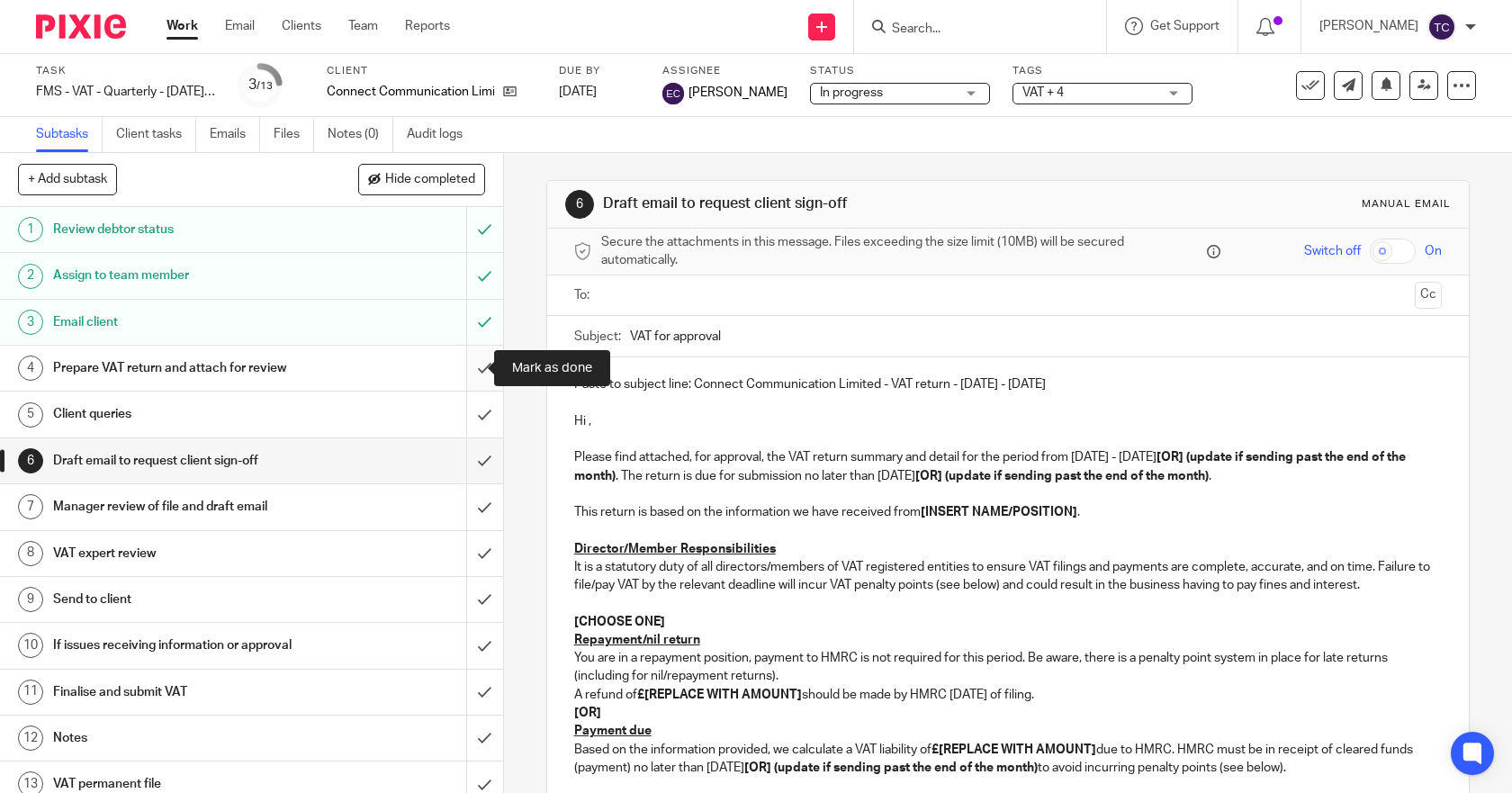
click at [468, 366] on input "submit" at bounding box center [251, 368] width 504 height 45
click at [466, 412] on input "submit" at bounding box center [251, 414] width 504 height 45
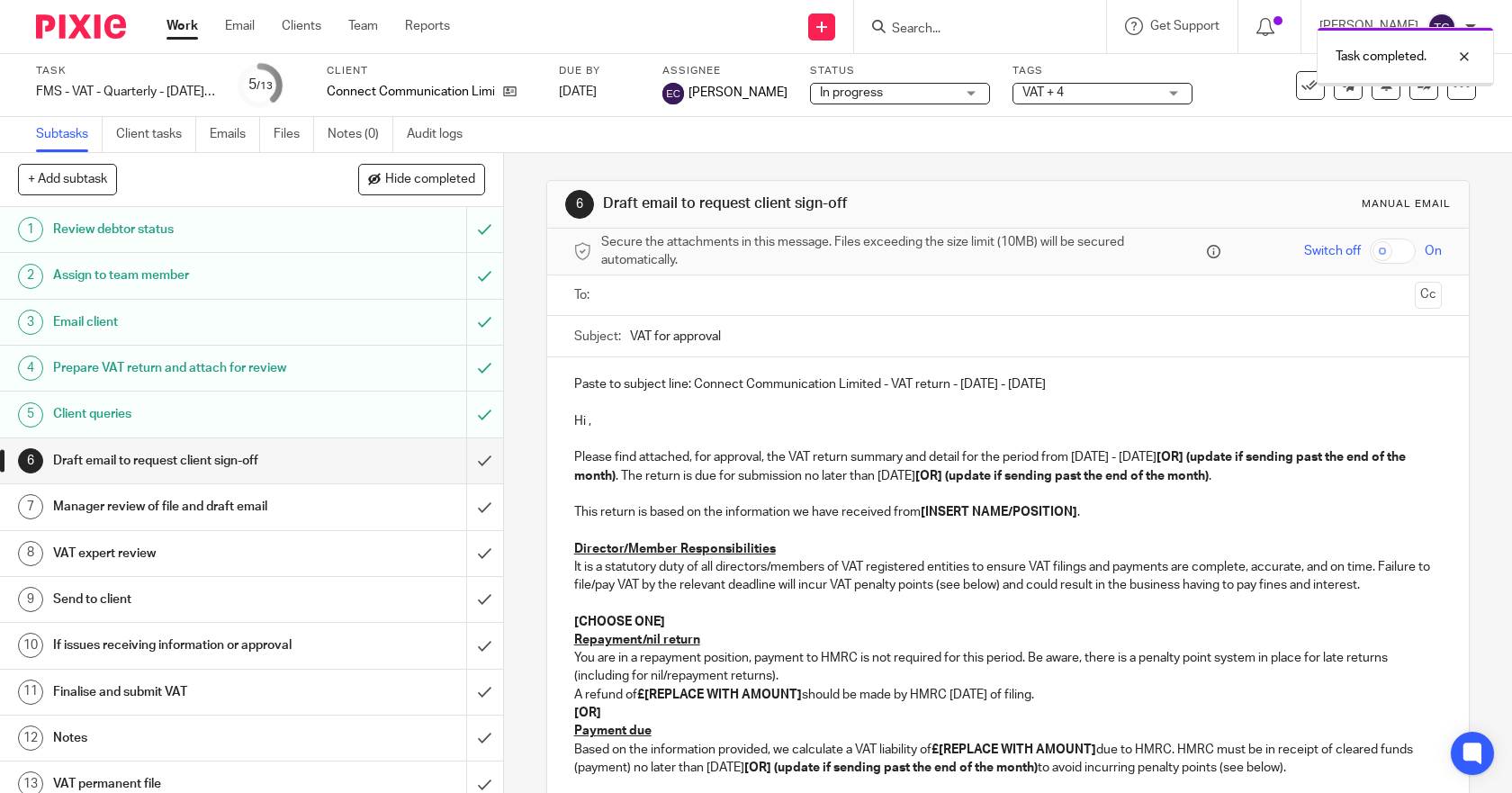
scroll to position [180, 0]
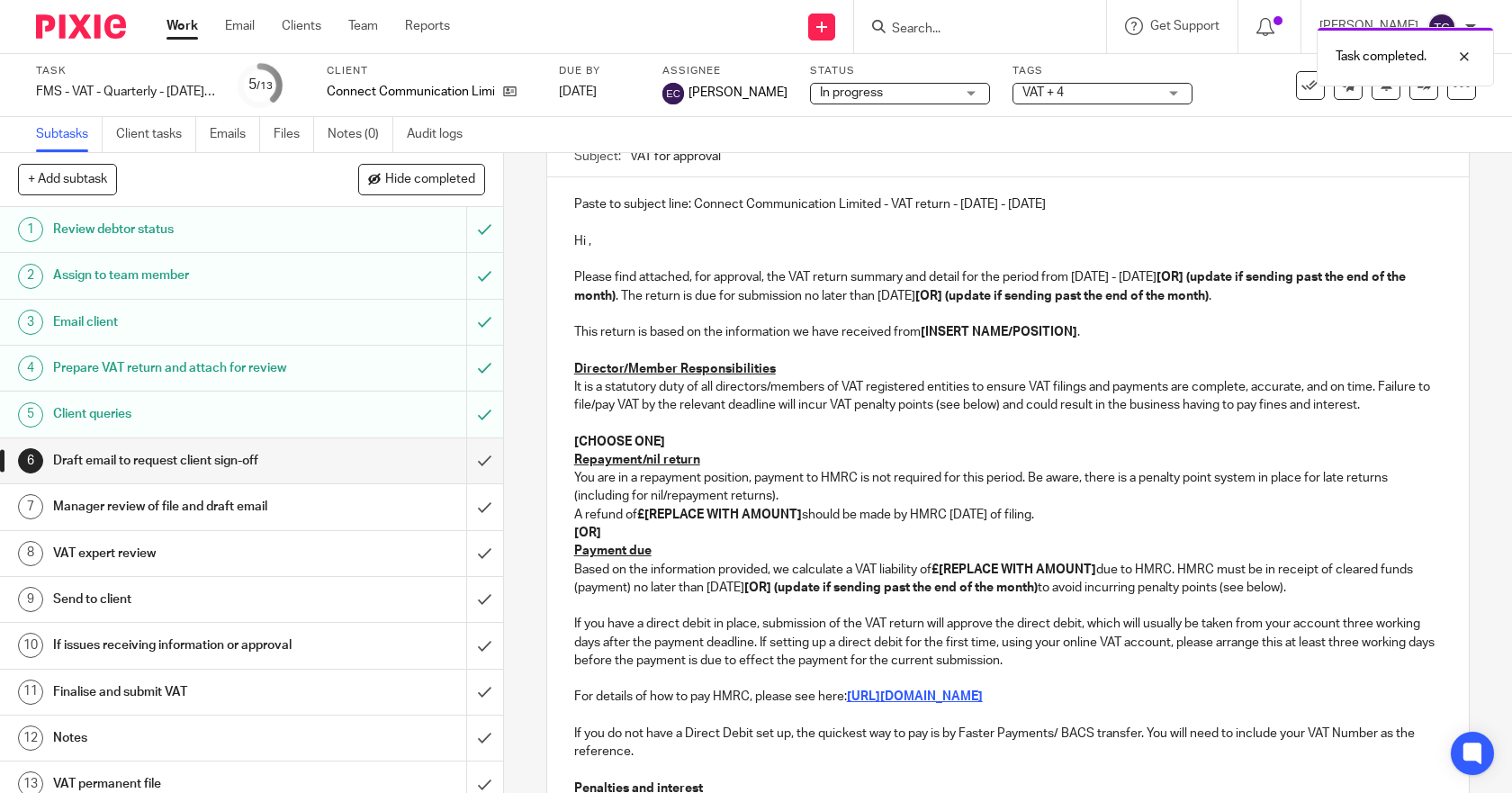
click at [678, 554] on p "Payment due" at bounding box center [1008, 551] width 869 height 18
drag, startPoint x: 639, startPoint y: 514, endPoint x: 796, endPoint y: 514, distance: 157.0
click at [796, 514] on strong "£[REPLACE WITH AMOUNT]" at bounding box center [720, 514] width 165 height 13
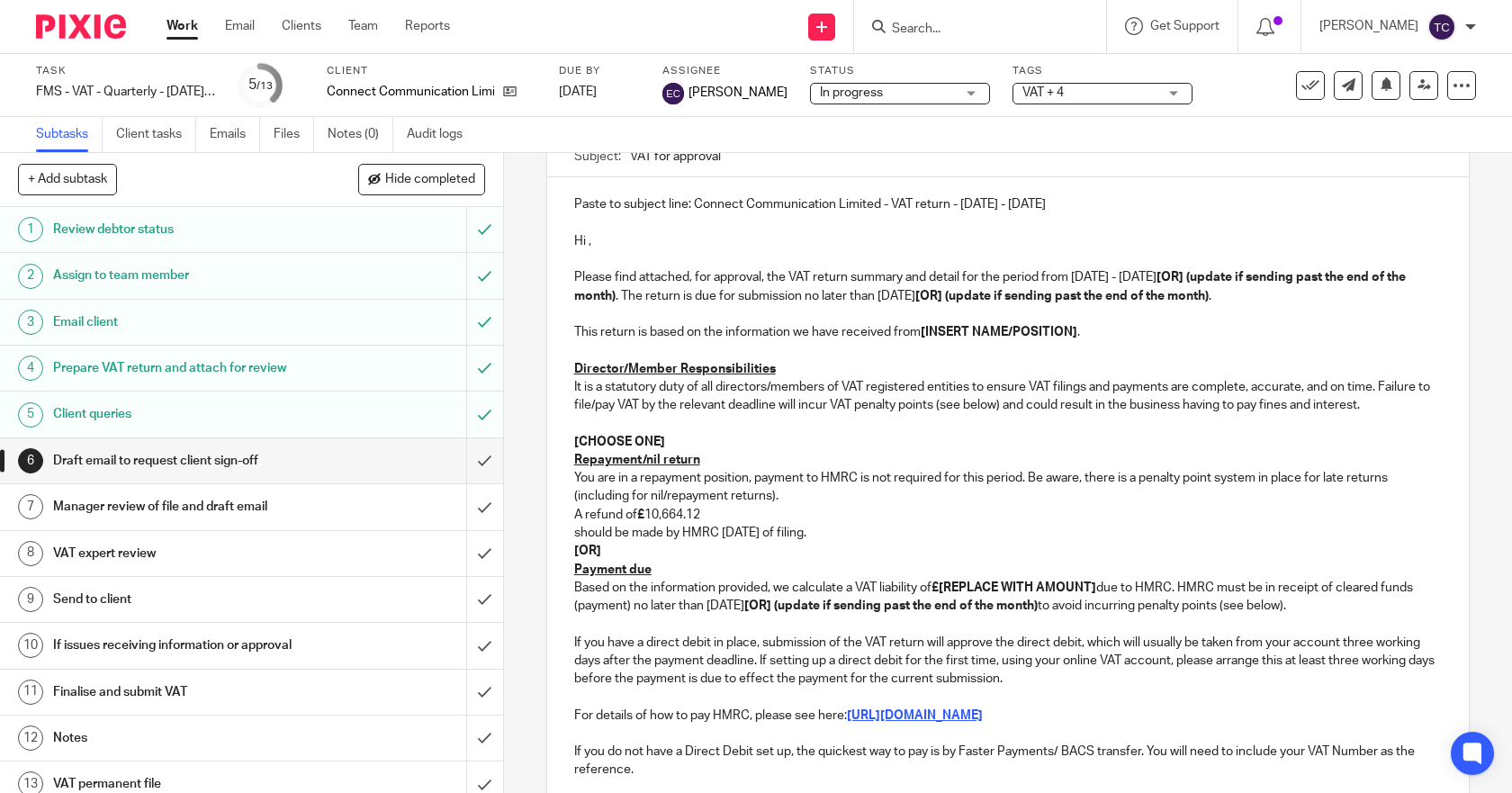
click at [712, 527] on p "should be made by HMRC [DATE] of filing." at bounding box center [1008, 533] width 869 height 18
drag, startPoint x: 710, startPoint y: 513, endPoint x: 641, endPoint y: 509, distance: 69.1
click at [641, 509] on p "A refund of £ 10,664.12" at bounding box center [1008, 514] width 869 height 18
click at [574, 534] on p "should be made by HMRC within 6 weeks of filing." at bounding box center [1008, 533] width 869 height 18
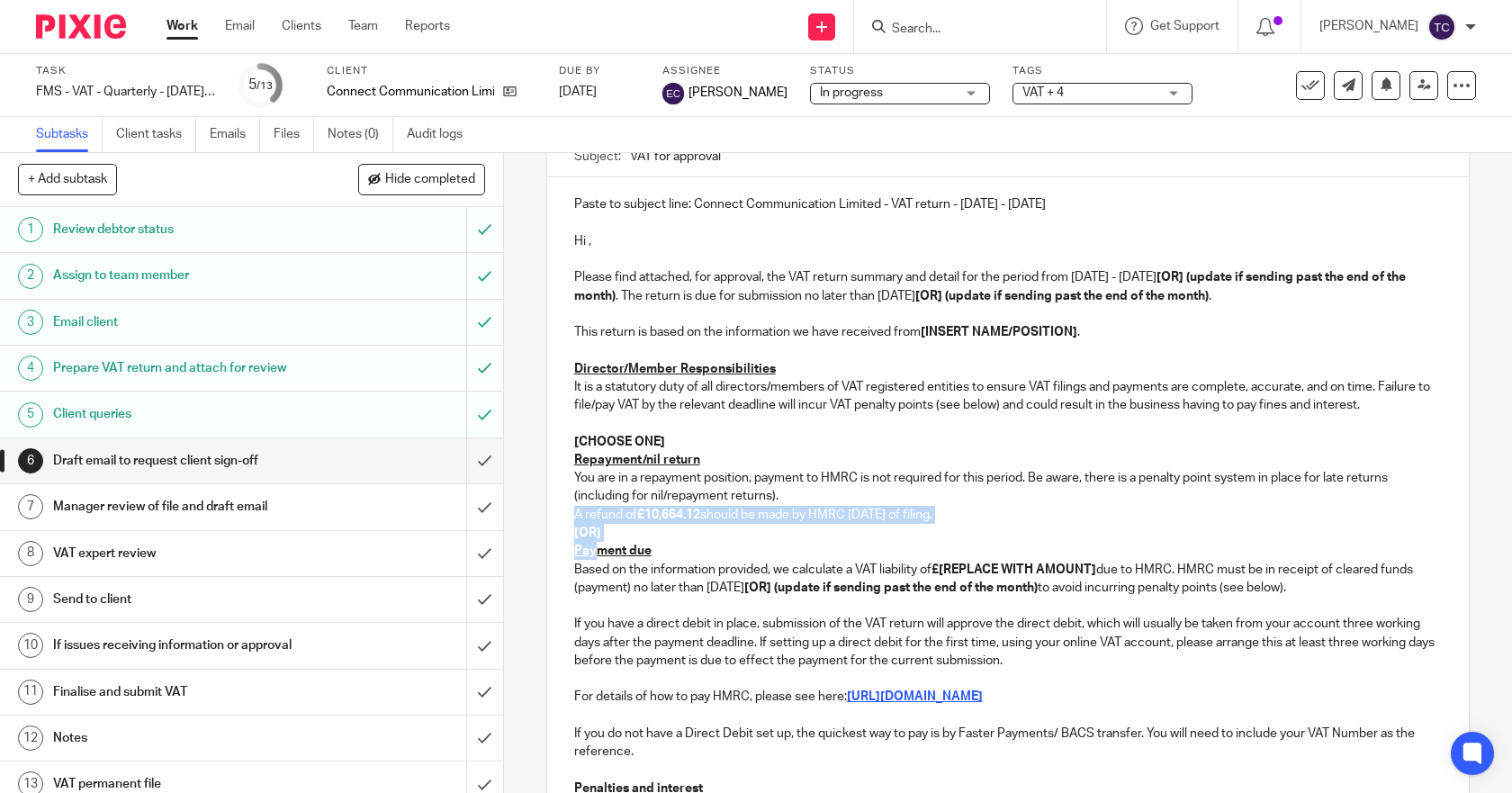
drag, startPoint x: 563, startPoint y: 522, endPoint x: 595, endPoint y: 558, distance: 48.2
click at [595, 558] on div "Paste to subject line: Connect Communication Limited - VAT return - May - July,…" at bounding box center [1008, 576] width 923 height 797
click at [755, 536] on p "[OR]" at bounding box center [1008, 533] width 869 height 18
click at [688, 547] on p "Payment due" at bounding box center [1008, 551] width 869 height 18
drag, startPoint x: 641, startPoint y: 513, endPoint x: 699, endPoint y: 509, distance: 58.1
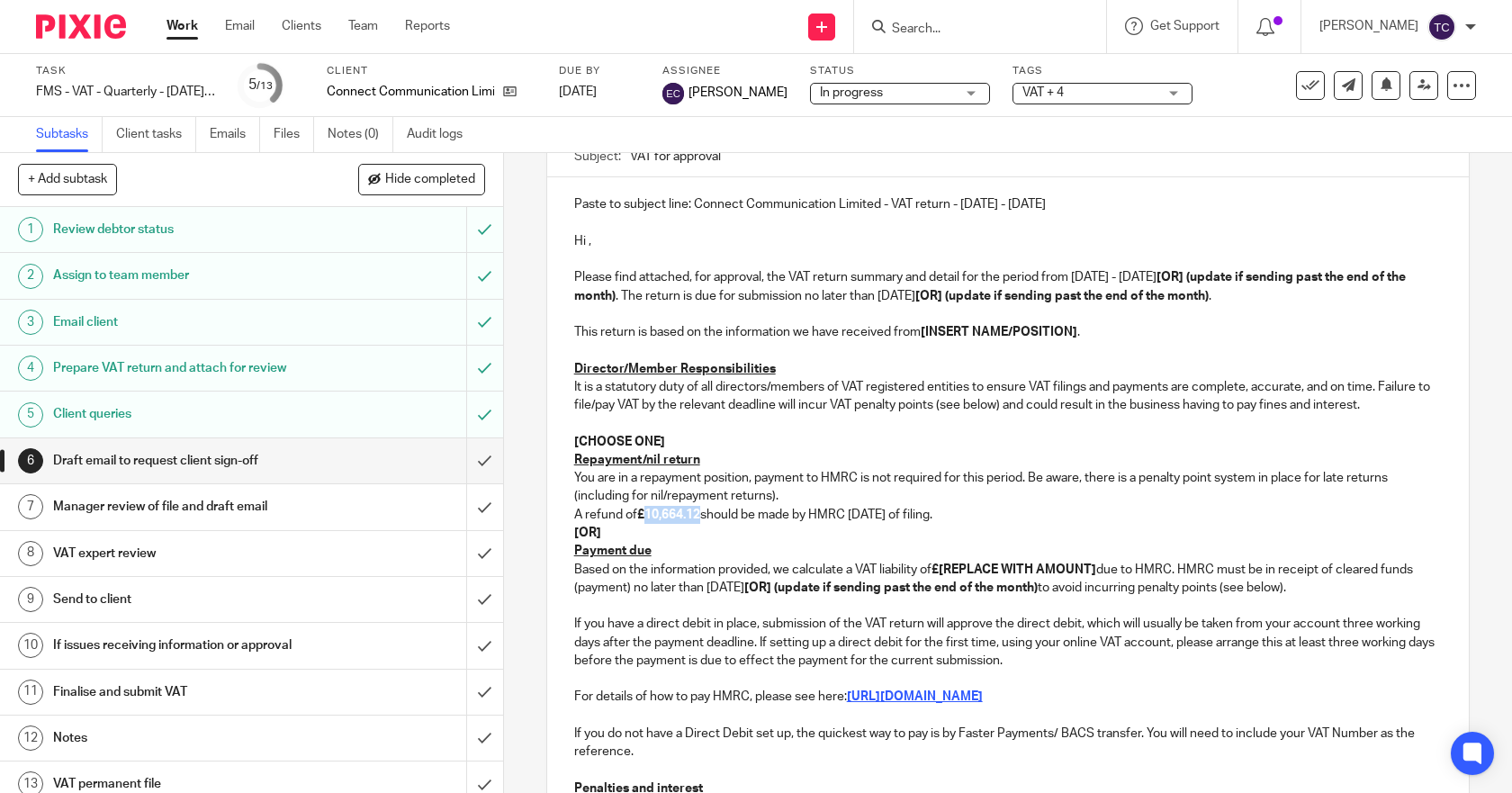
click at [699, 509] on strong "£10,664.12" at bounding box center [669, 514] width 63 height 13
copy strong "10,664.12"
click at [947, 568] on strong "£[REPLACE WITH AMOUNT]" at bounding box center [1014, 569] width 165 height 13
drag, startPoint x: 942, startPoint y: 568, endPoint x: 1098, endPoint y: 567, distance: 156.0
click at [1098, 567] on p "Based on the information provided, we calculate a VAT liability of £[REPLACE WI…" at bounding box center [1008, 579] width 869 height 37
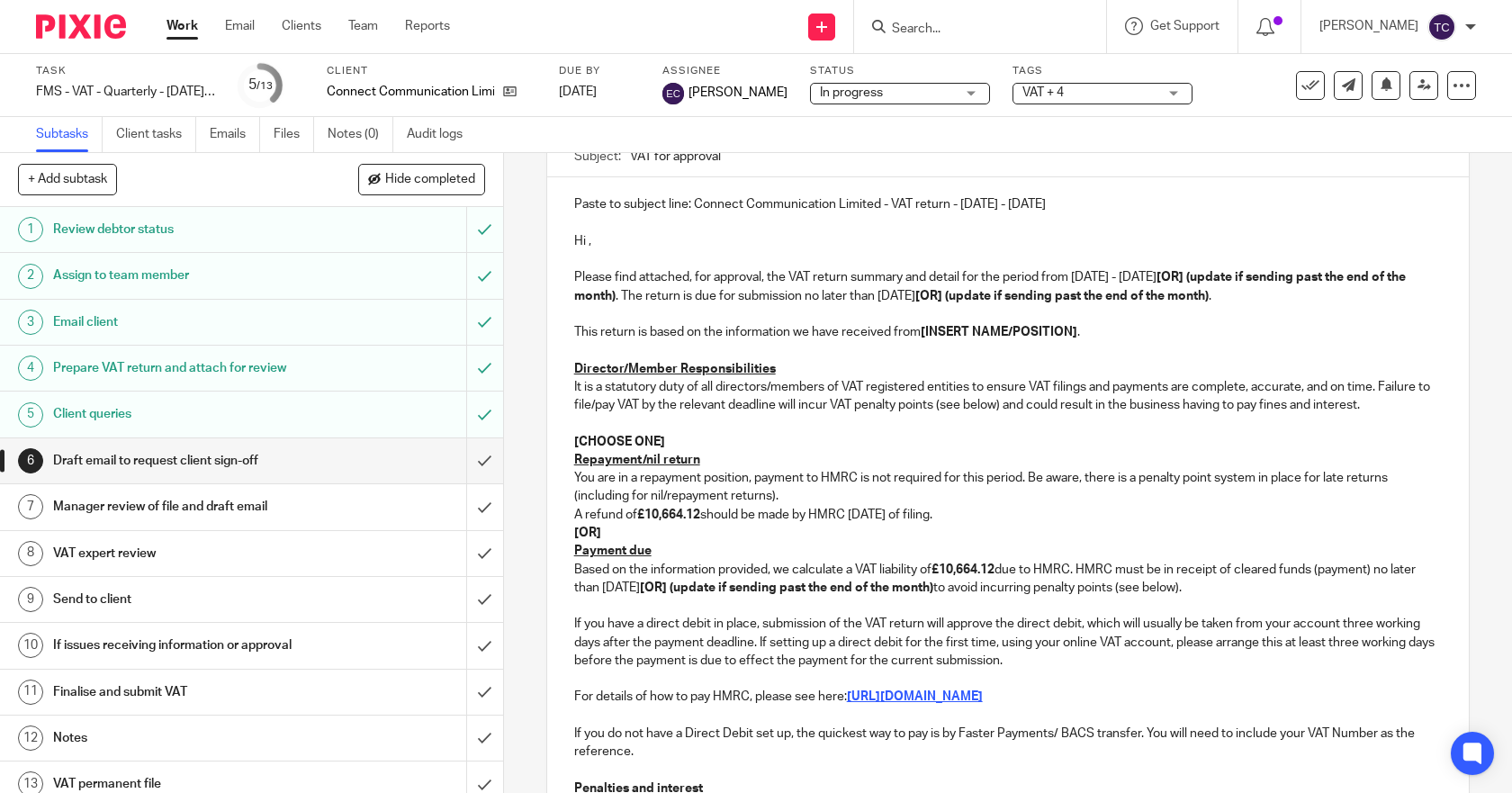
click at [1046, 601] on p at bounding box center [1008, 606] width 869 height 18
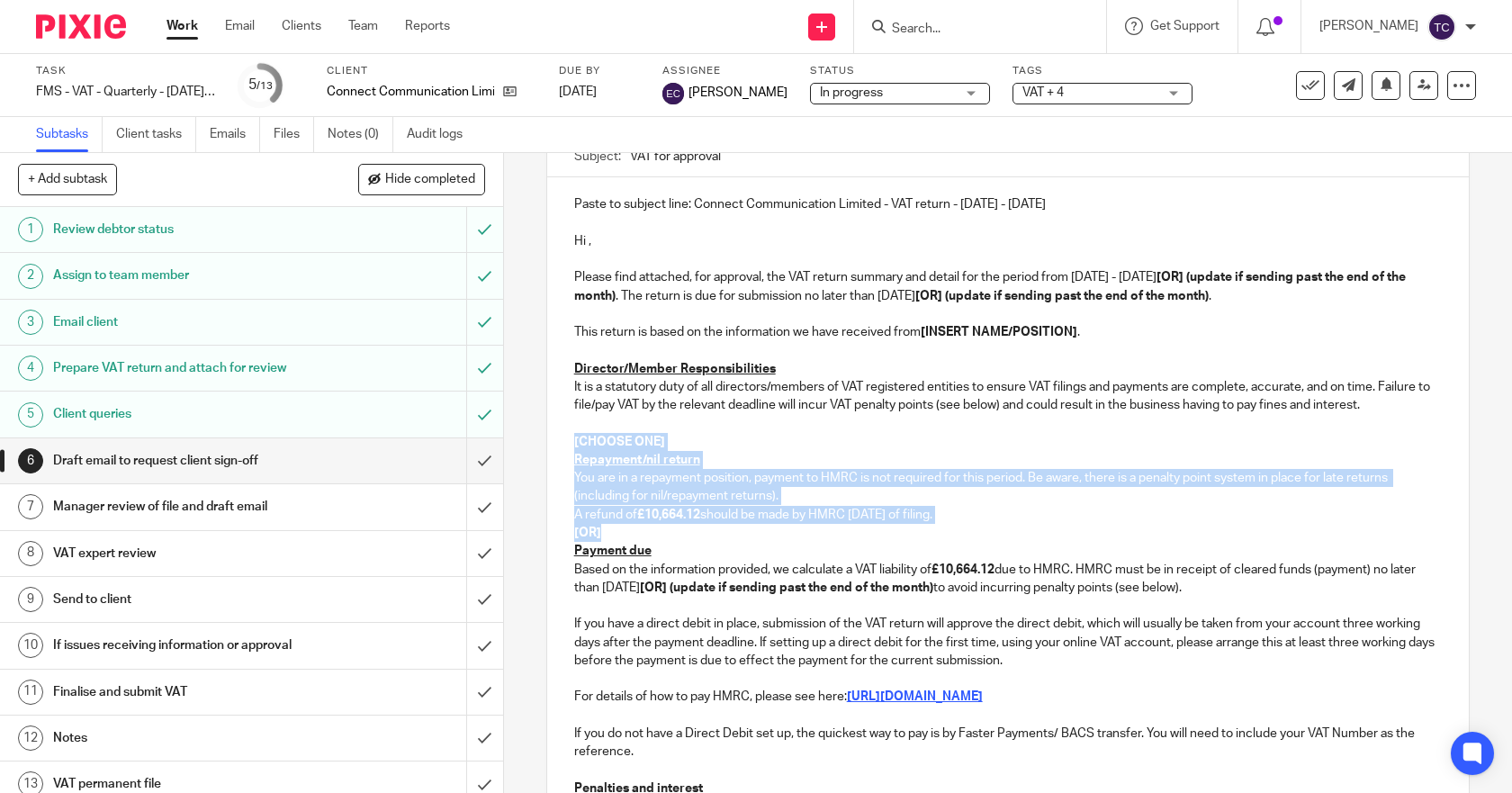
drag, startPoint x: 627, startPoint y: 541, endPoint x: 569, endPoint y: 442, distance: 114.7
click at [569, 442] on div "Paste to subject line: Connect Communication Limited - VAT return - [DATE] - [D…" at bounding box center [1008, 576] width 923 height 797
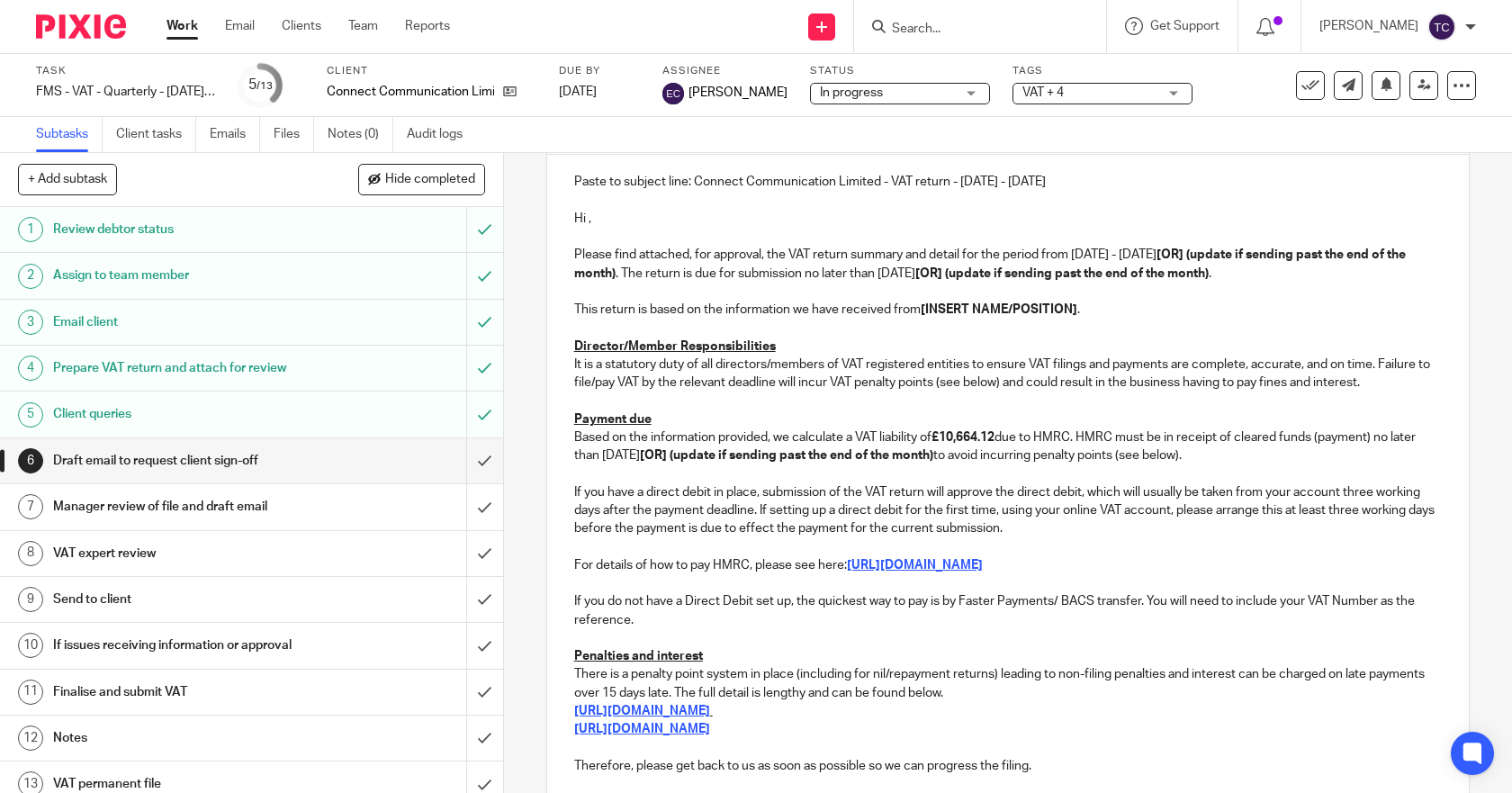
scroll to position [292, 0]
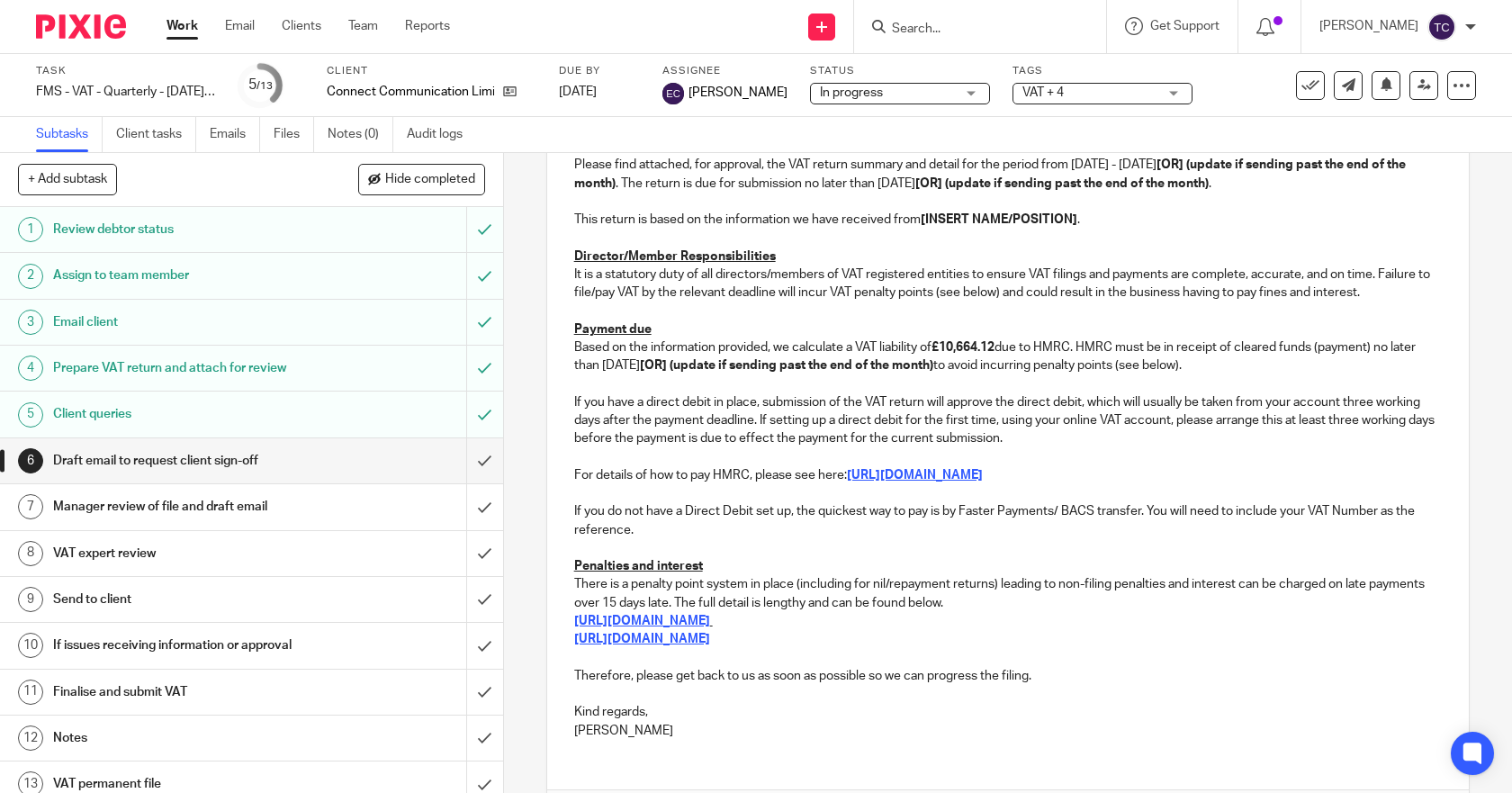
click at [932, 383] on p at bounding box center [1008, 383] width 869 height 18
drag, startPoint x: 710, startPoint y: 365, endPoint x: 1309, endPoint y: 365, distance: 599.0
click at [1309, 365] on p "Based on the information provided, we calculate a VAT liability of £10,664.12 d…" at bounding box center [1008, 357] width 869 height 37
click at [1100, 462] on p at bounding box center [1008, 457] width 869 height 18
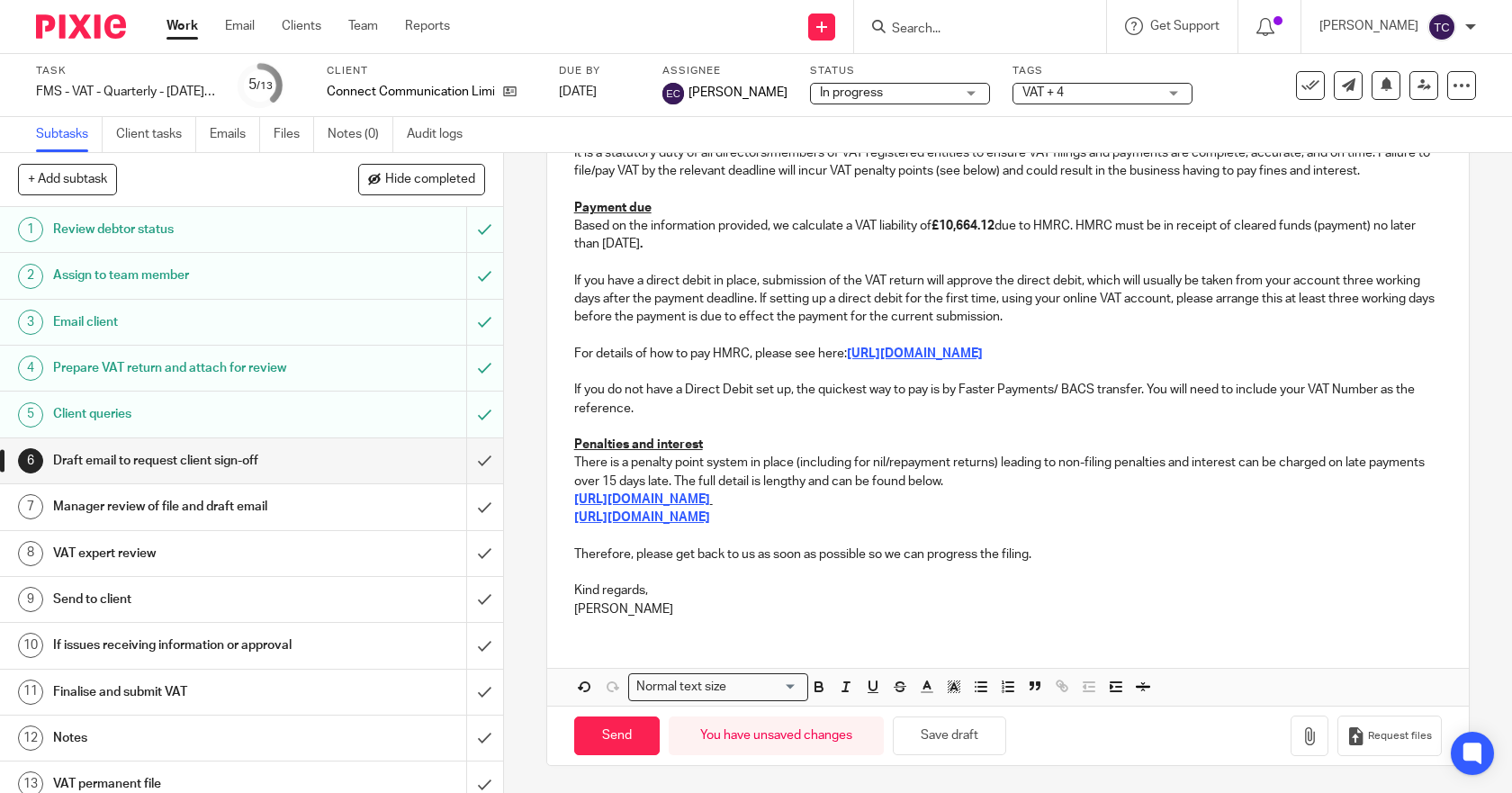
click at [630, 618] on div "Paste to subject line: Connect Communication Limited - VAT return - May - July,…" at bounding box center [1008, 287] width 923 height 688
click at [713, 415] on p "If you do not have a Direct Debit set up, the quickest way to pay is by Faster …" at bounding box center [1008, 399] width 869 height 37
click at [468, 464] on input "submit" at bounding box center [251, 461] width 504 height 45
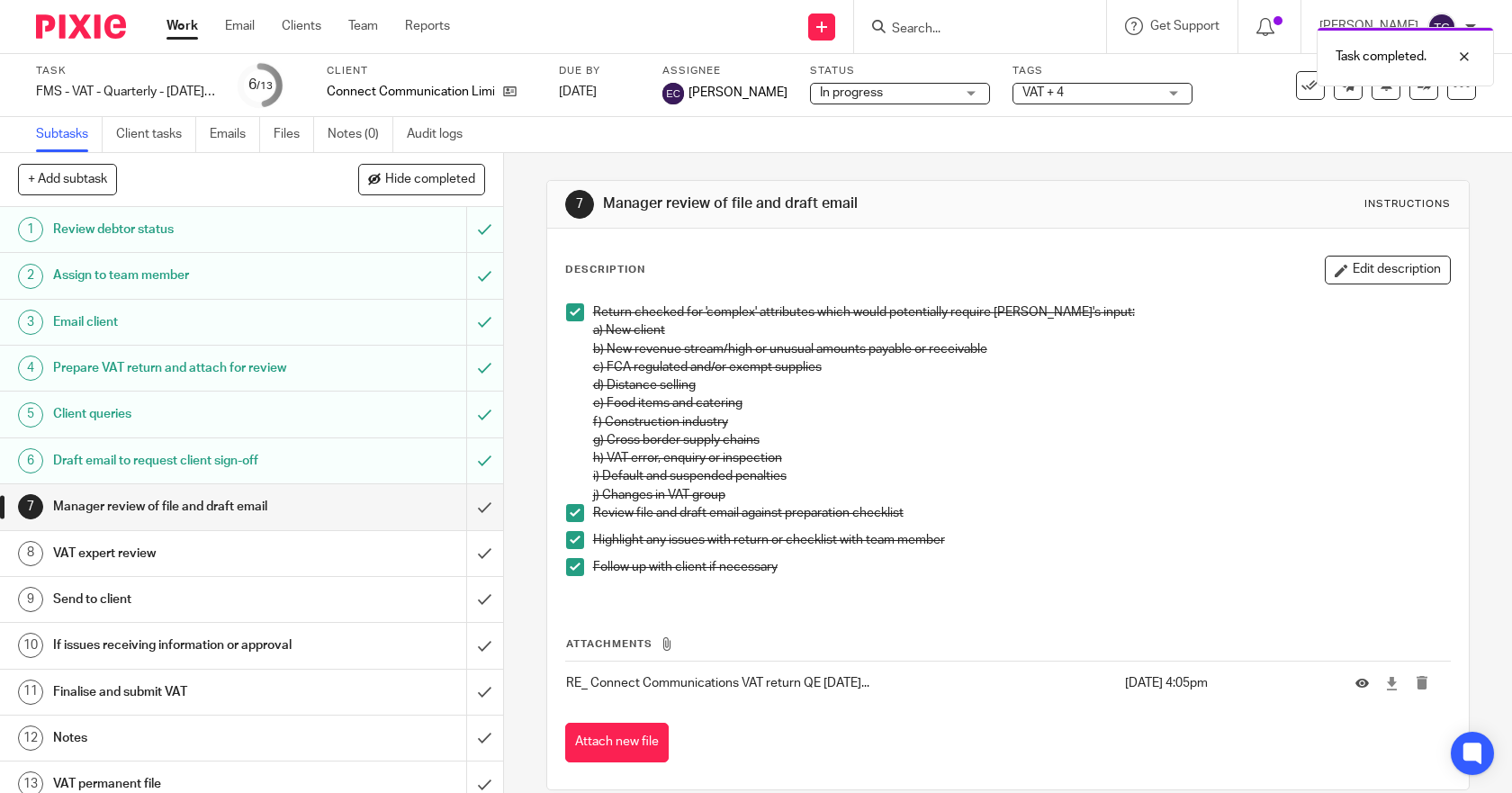
click at [339, 460] on div "Draft email to request client sign-off" at bounding box center [250, 461] width 396 height 27
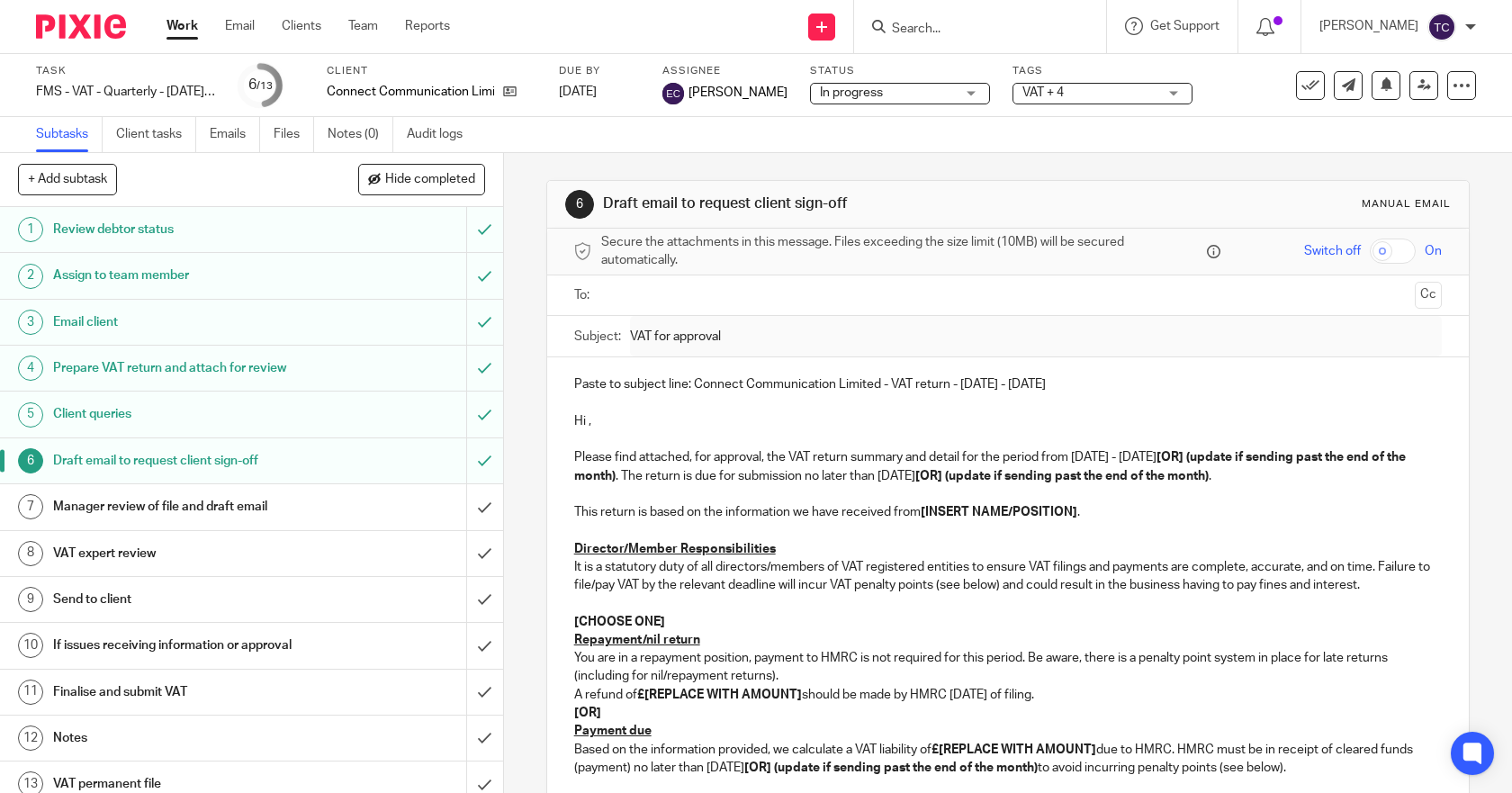
scroll to position [449, 0]
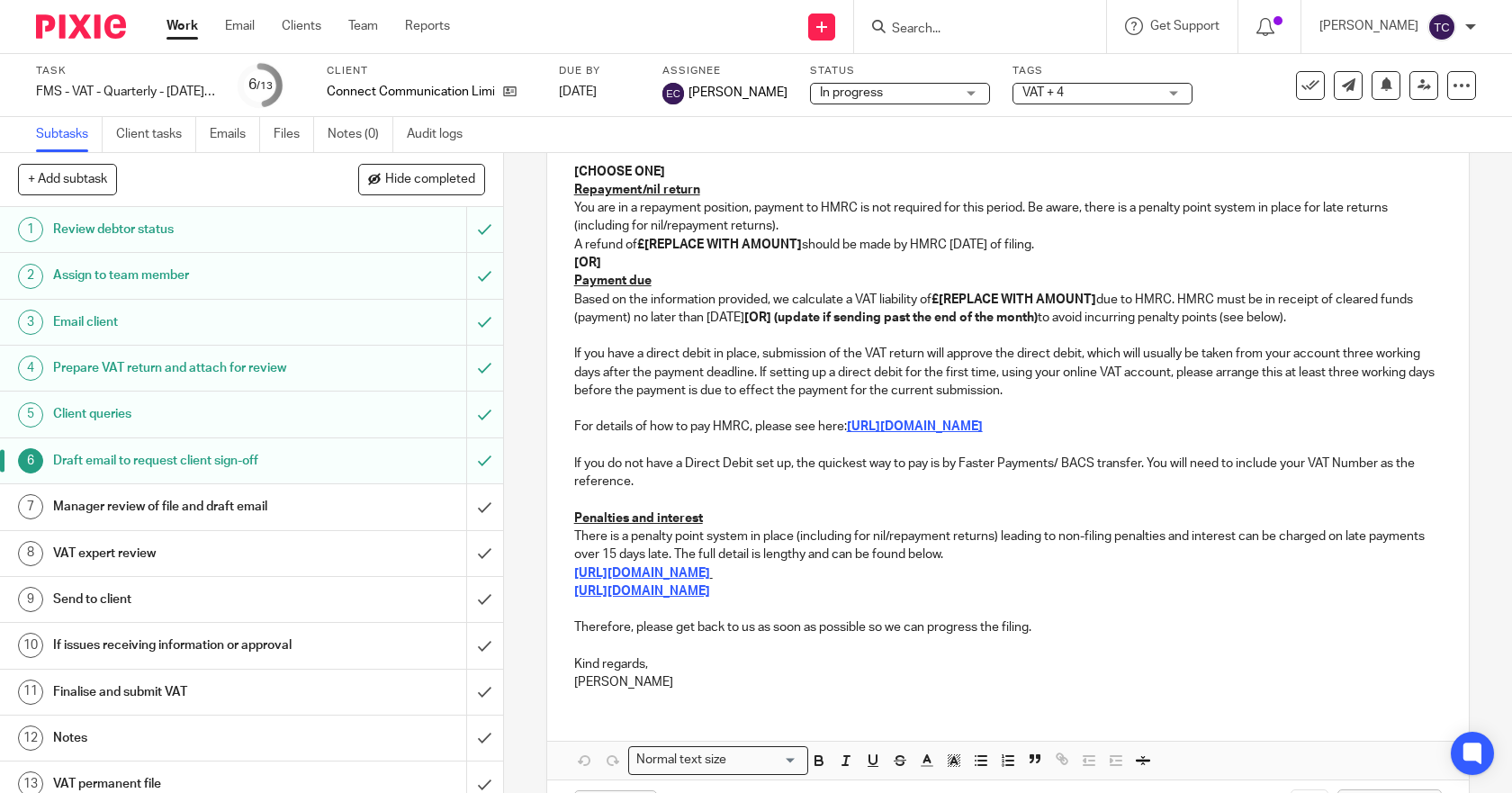
click at [845, 377] on p "If you have a direct debit in place, submission of the VAT return will approve …" at bounding box center [1008, 372] width 869 height 55
click at [677, 380] on p "If you have a direct debit in place, submission of the VAT return will approve …" at bounding box center [1008, 372] width 869 height 55
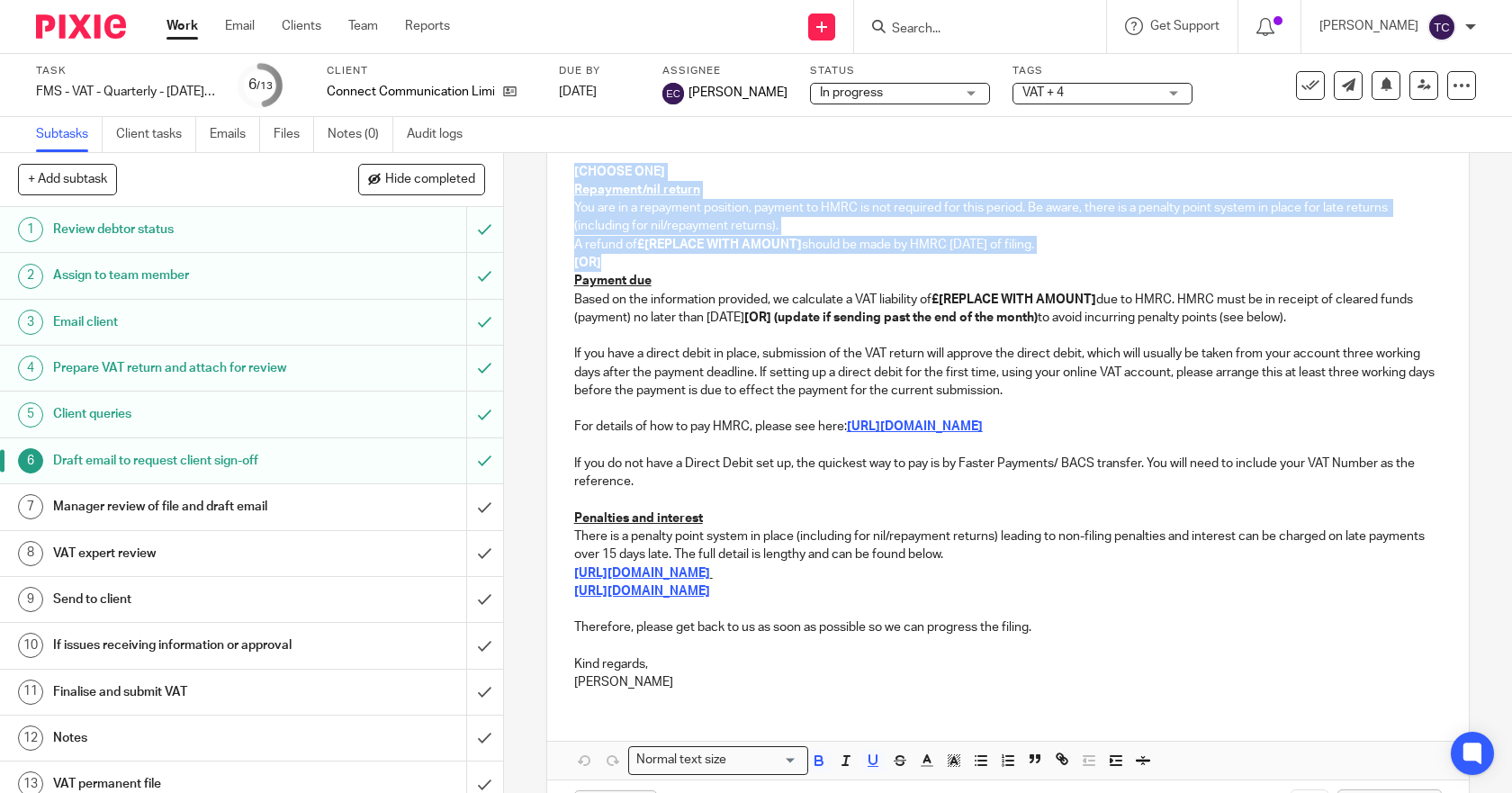
drag, startPoint x: 608, startPoint y: 259, endPoint x: 561, endPoint y: 171, distance: 99.8
click at [561, 171] on div "Paste to subject line: Connect Communication Limited - VAT return - [DATE] - [D…" at bounding box center [1008, 306] width 923 height 797
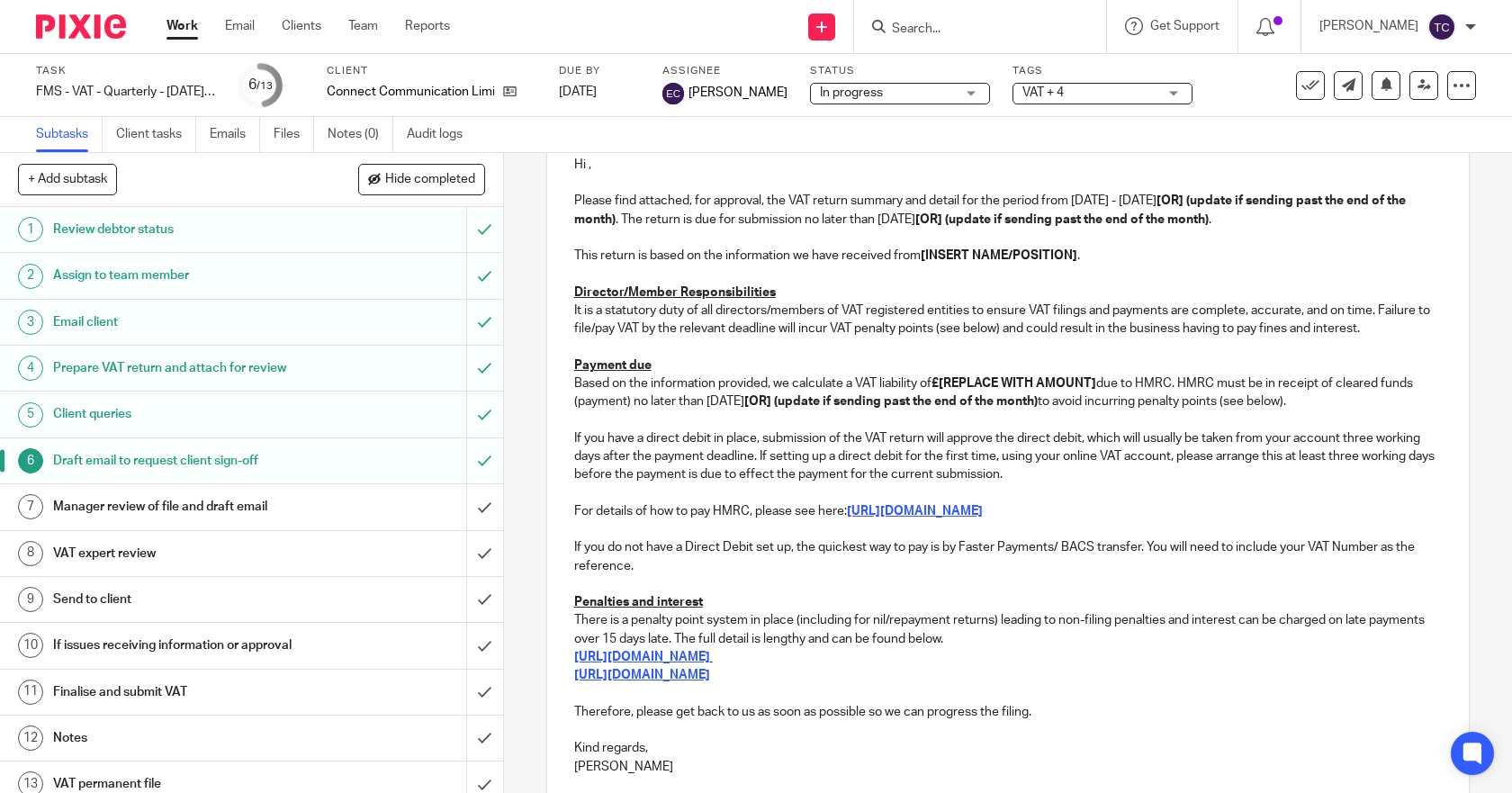
scroll to position [0, 0]
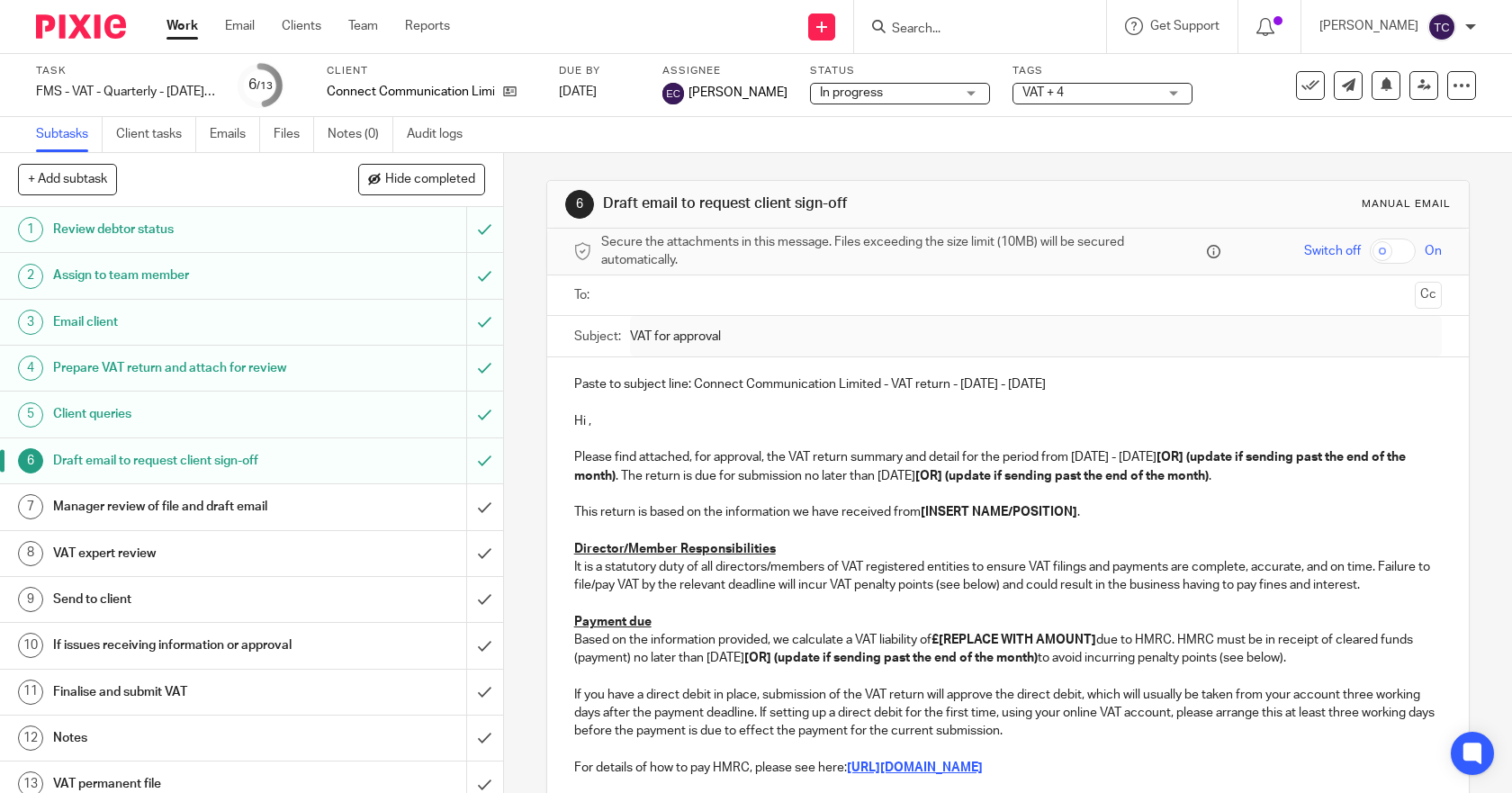
click at [1067, 471] on strong "[OR] (update if sending past the end of the month)" at bounding box center [1061, 476] width 294 height 13
drag, startPoint x: 1164, startPoint y: 453, endPoint x: 613, endPoint y: 476, distance: 551.5
click at [613, 476] on p "Please find attached, for approval, the VAT return summary and detail for the p…" at bounding box center [1008, 467] width 869 height 37
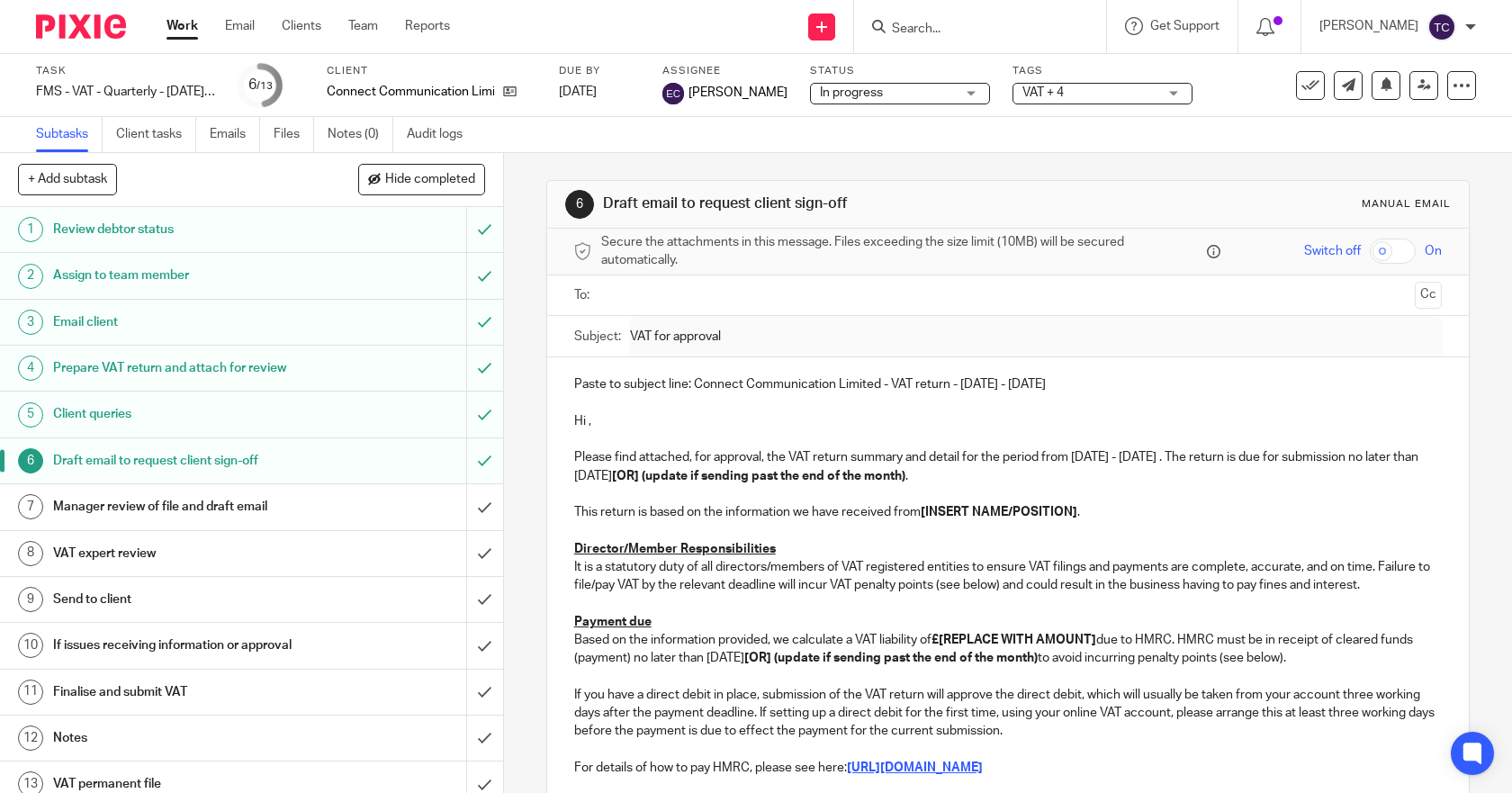
click at [720, 471] on strong "[OR] (update if sending past the end of the month)" at bounding box center [758, 476] width 294 height 13
drag, startPoint x: 683, startPoint y: 475, endPoint x: 975, endPoint y: 481, distance: 292.1
click at [905, 481] on strong "[OR] (update if sending past the end of the month)" at bounding box center [758, 476] width 294 height 13
drag, startPoint x: 897, startPoint y: 533, endPoint x: 922, endPoint y: 528, distance: 25.5
click at [896, 532] on p at bounding box center [1008, 530] width 869 height 18
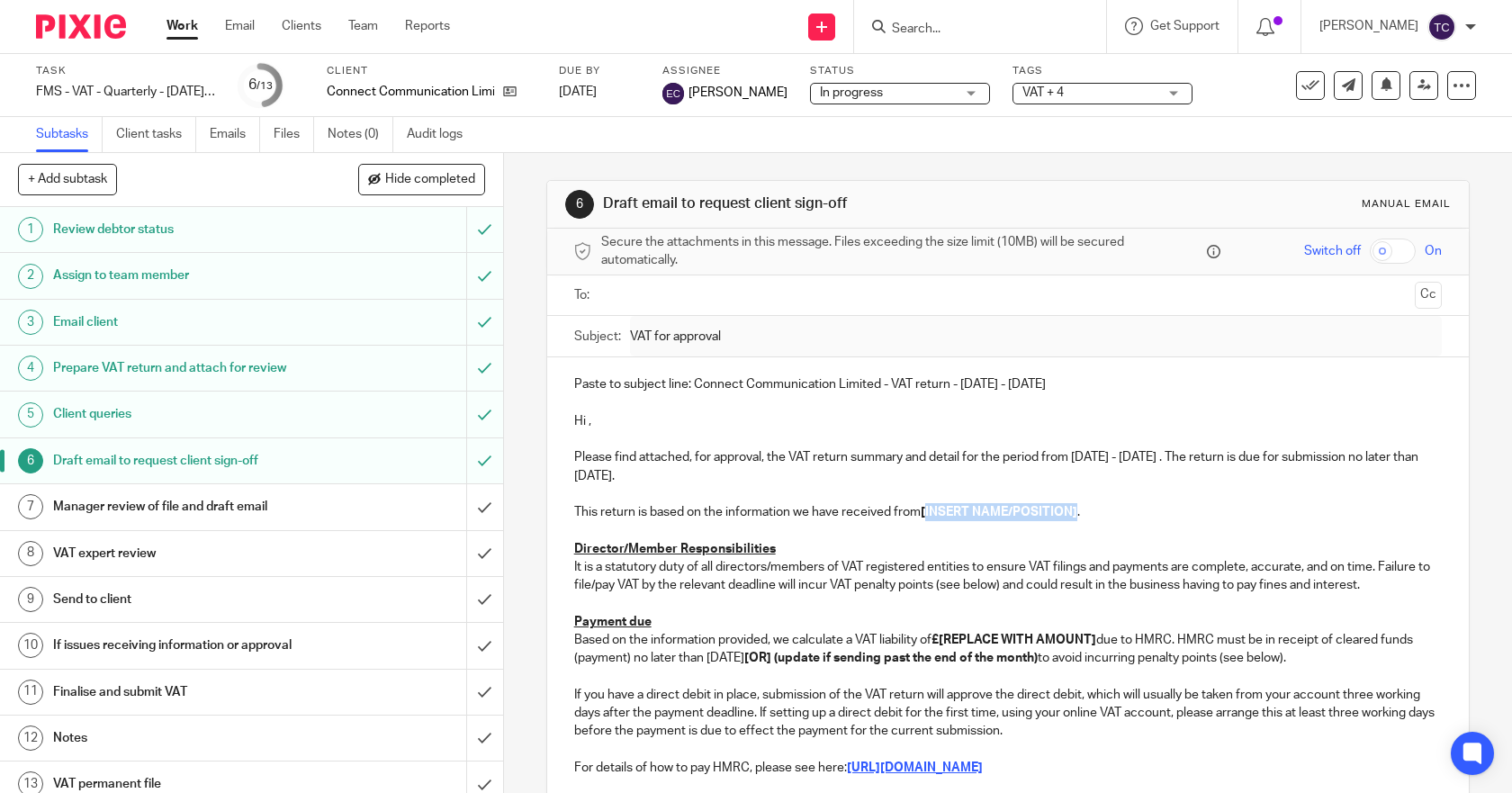
drag, startPoint x: 923, startPoint y: 509, endPoint x: 1073, endPoint y: 513, distance: 150.1
click at [1073, 513] on strong "[INSERT NAME/POSITION]" at bounding box center [999, 511] width 157 height 13
click at [973, 614] on p "Payment due" at bounding box center [1008, 621] width 869 height 18
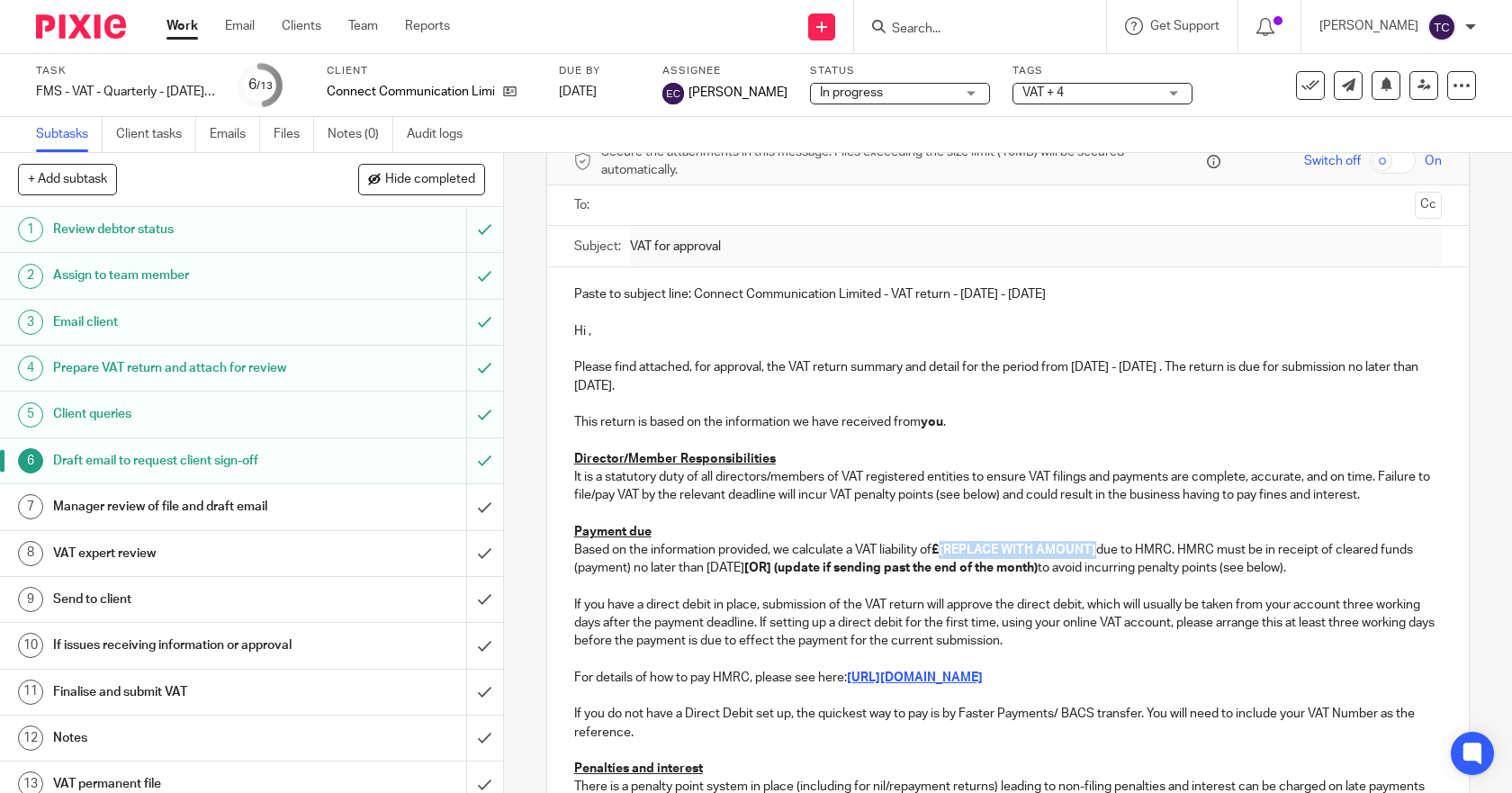
drag, startPoint x: 941, startPoint y: 551, endPoint x: 1097, endPoint y: 552, distance: 156.0
click at [1097, 552] on strong "£[REPLACE WITH AMOUNT]" at bounding box center [1014, 550] width 165 height 13
click at [1148, 525] on p "Payment due" at bounding box center [1008, 532] width 869 height 18
click at [937, 549] on strong "£" at bounding box center [935, 550] width 7 height 13
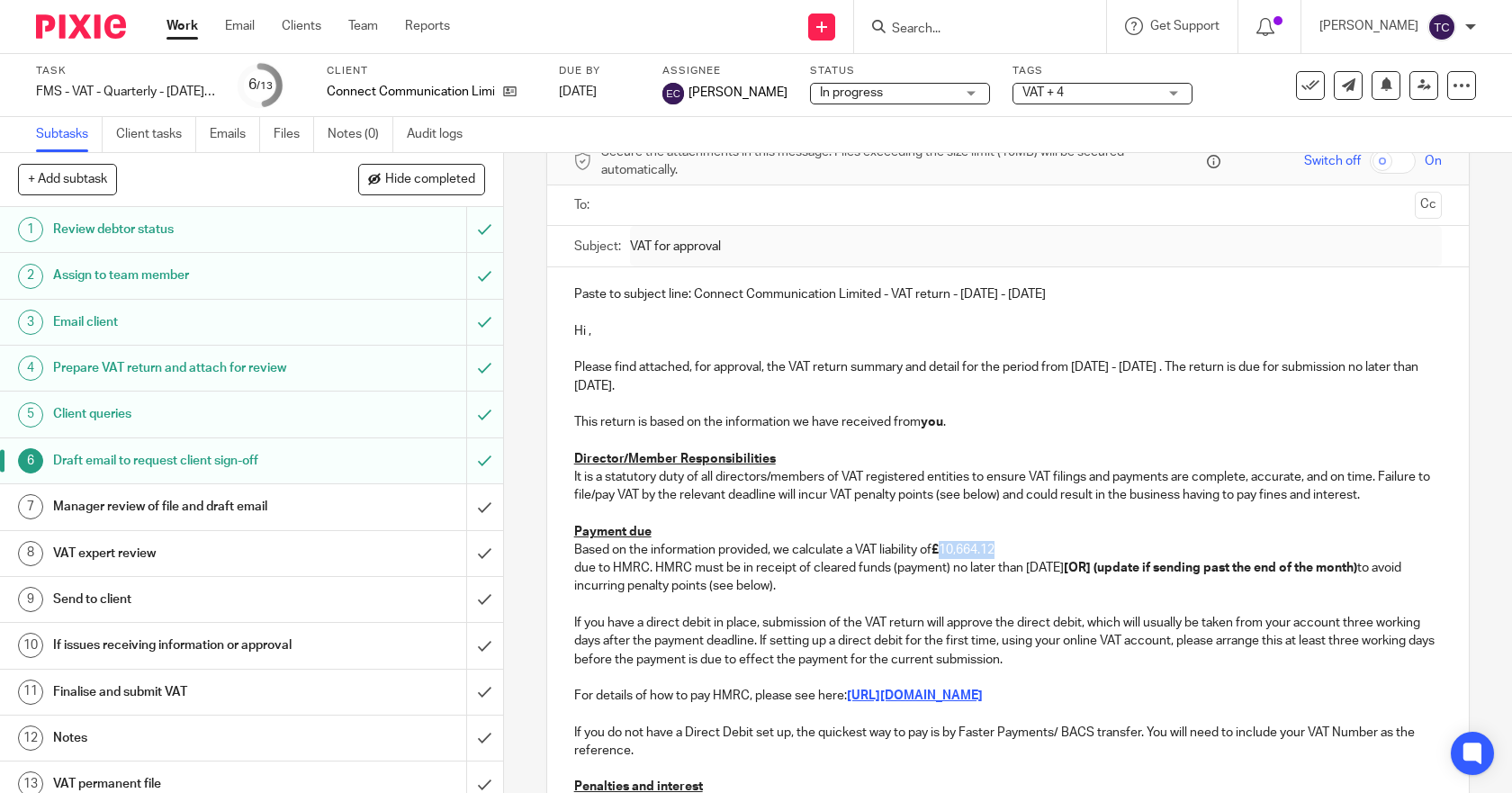
drag, startPoint x: 1011, startPoint y: 547, endPoint x: 944, endPoint y: 557, distance: 67.7
click at [944, 557] on p "Based on the information provided, we calculate a VAT liability of £ 10,664.12" at bounding box center [1008, 550] width 869 height 18
click at [1011, 543] on p "Based on the information provided, we calculate a VAT liability of £10,664.12" at bounding box center [1008, 550] width 869 height 18
click at [1012, 552] on p "Based on the information provided, we calculate a VAT liability of £10,664.12" at bounding box center [1008, 550] width 869 height 18
click at [995, 551] on strong "£10,664.12" at bounding box center [963, 550] width 63 height 13
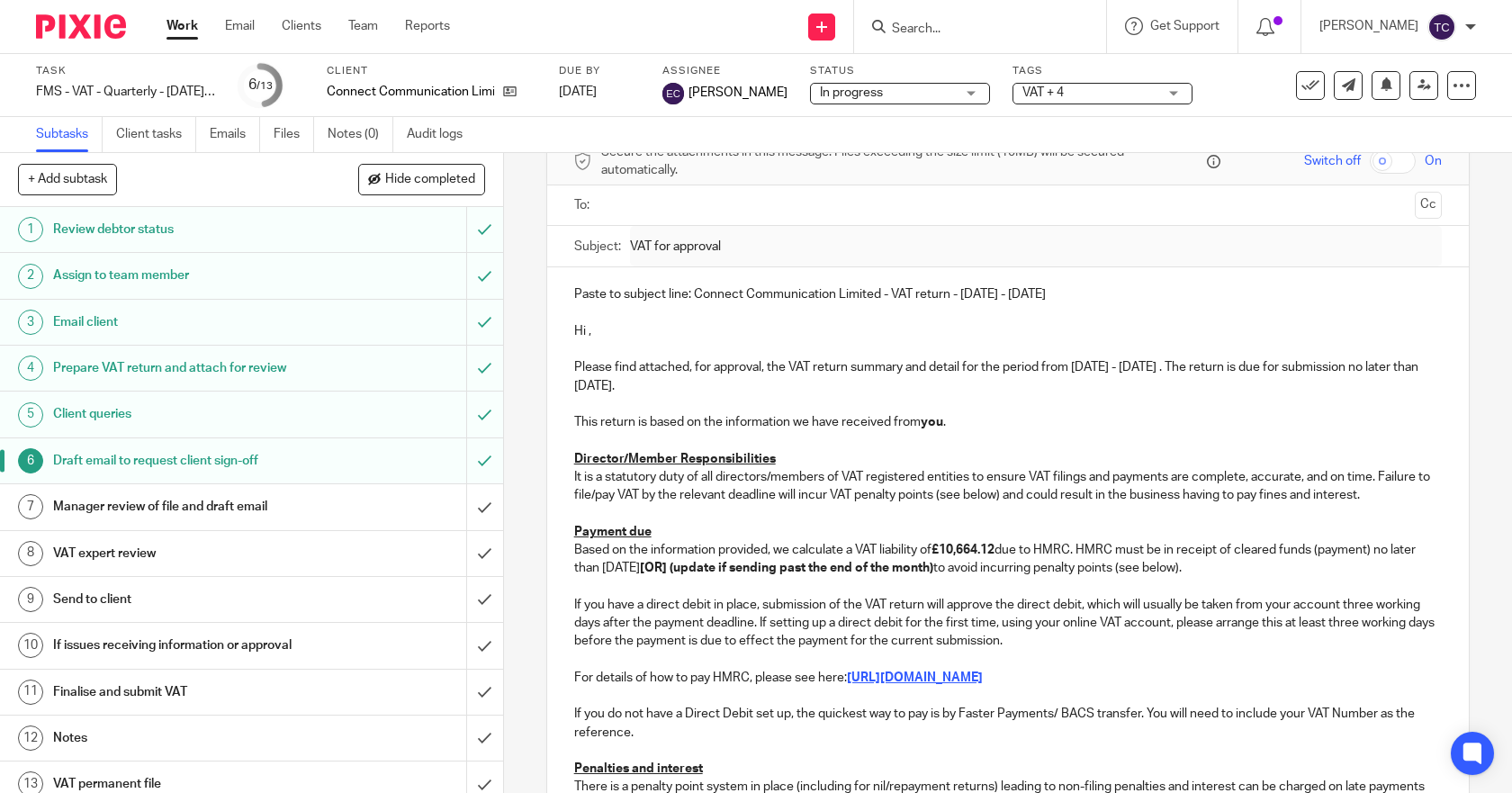
click at [869, 584] on p at bounding box center [1008, 586] width 869 height 18
drag, startPoint x: 710, startPoint y: 562, endPoint x: 1003, endPoint y: 573, distance: 293.2
click at [1003, 573] on p "Based on the information provided, we calculate a VAT liability of £10,664.12 d…" at bounding box center [1008, 559] width 869 height 37
click at [1100, 642] on p "If you have a direct debit in place, submission of the VAT return will approve …" at bounding box center [1008, 623] width 869 height 55
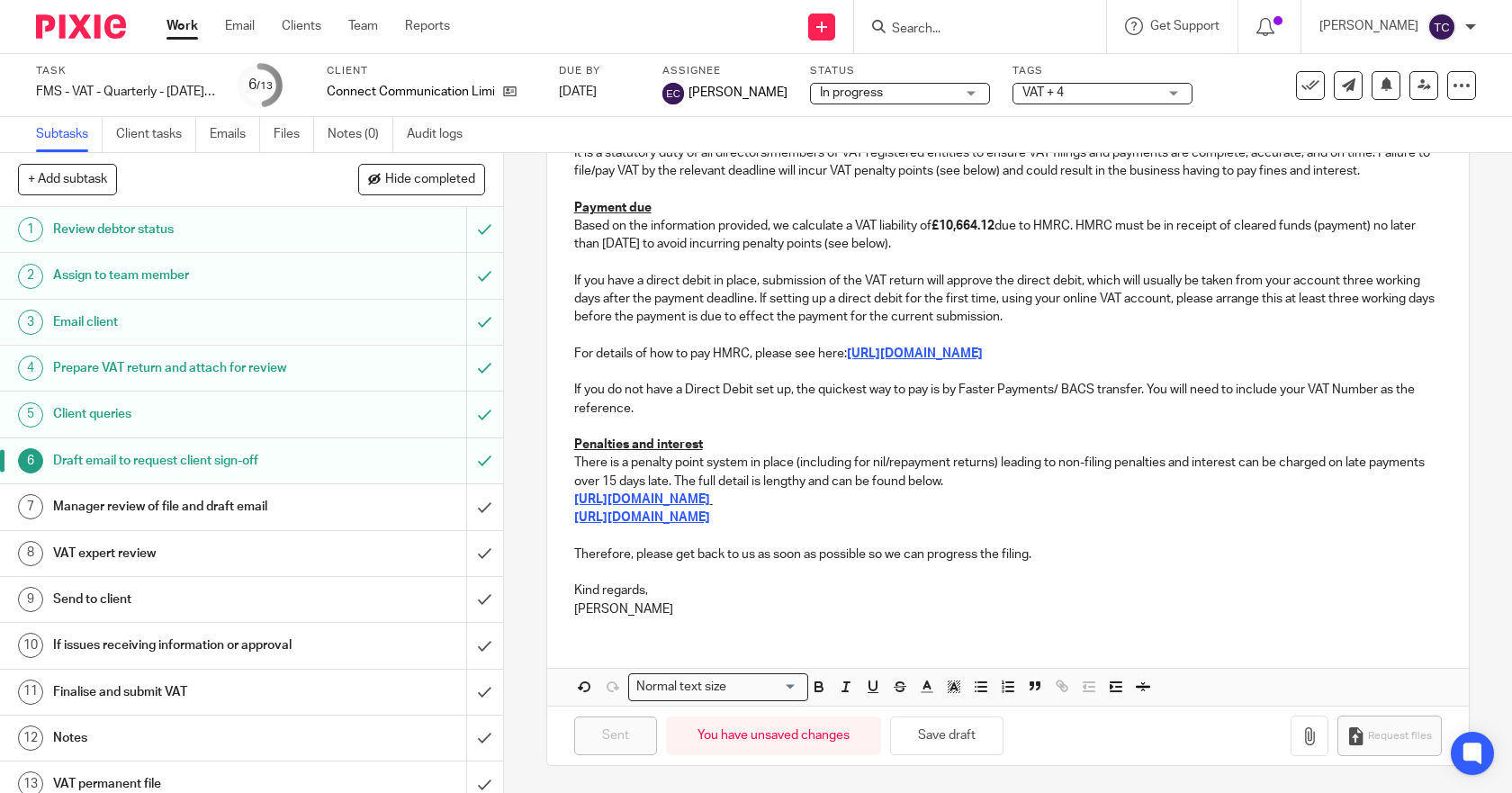
click at [699, 618] on div "Paste to subject line: Connect Communication Limited - VAT return - [DATE] - [D…" at bounding box center [1008, 287] width 923 height 688
click at [932, 733] on button "Save draft" at bounding box center [947, 735] width 114 height 38
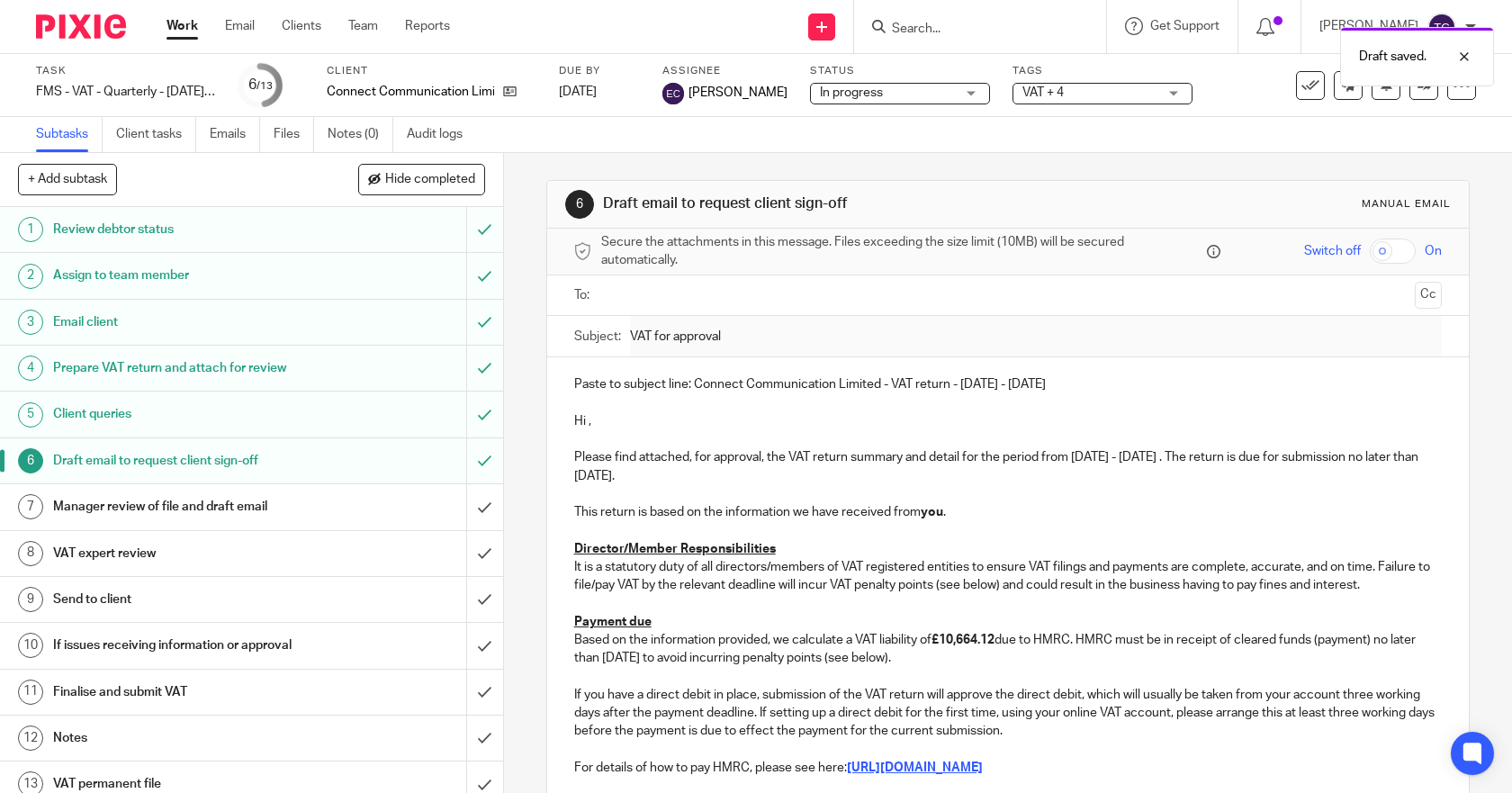
click at [606, 417] on p "Hi ," at bounding box center [1008, 421] width 869 height 18
click at [583, 422] on p "Hi ," at bounding box center [1008, 421] width 869 height 18
click at [603, 438] on p at bounding box center [1008, 439] width 869 height 18
click at [583, 417] on p "Hi ," at bounding box center [1008, 421] width 869 height 18
click at [674, 414] on p "Hi [PERSON_NAME]," at bounding box center [1008, 421] width 869 height 18
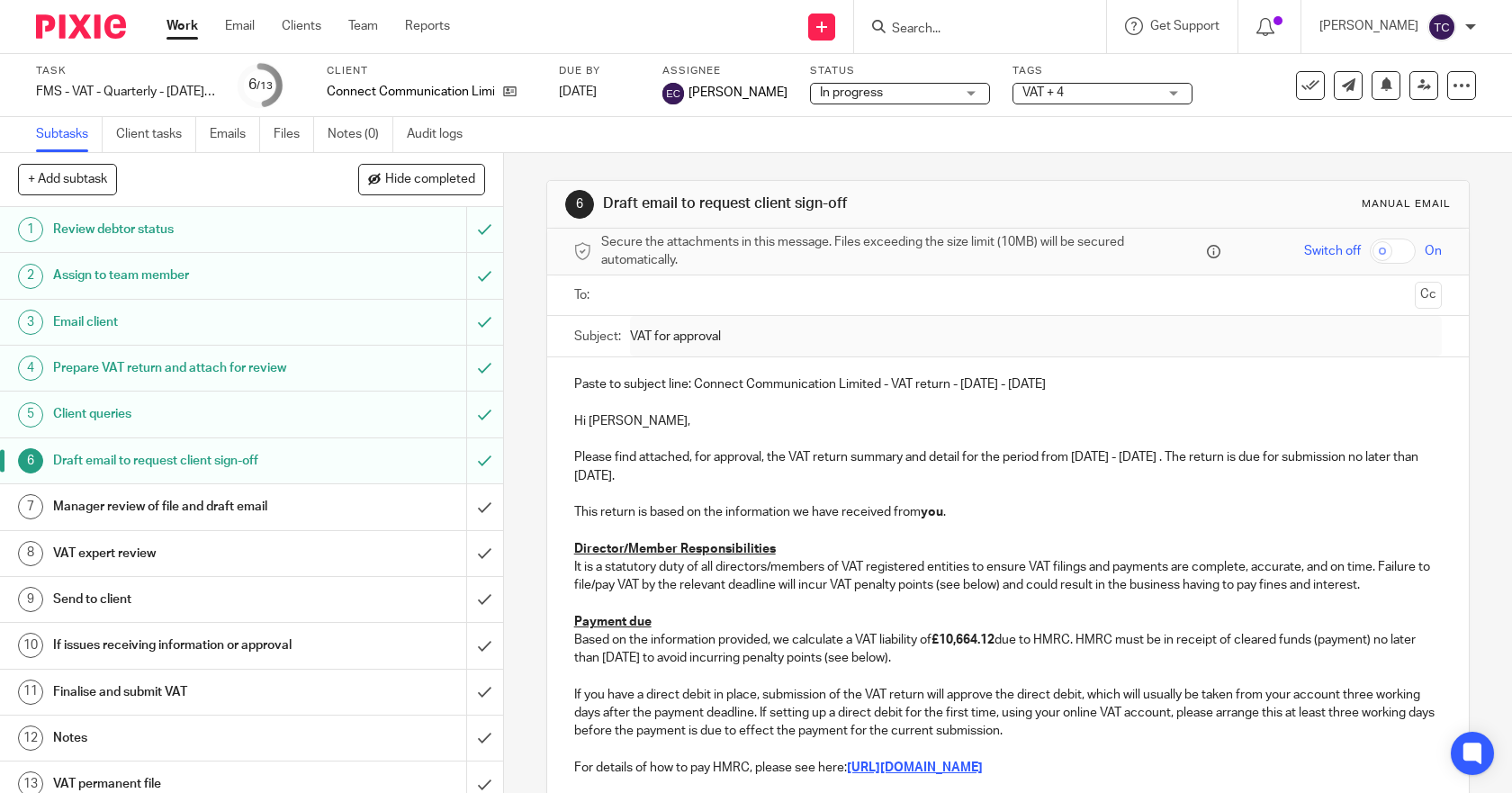
scroll to position [414, 0]
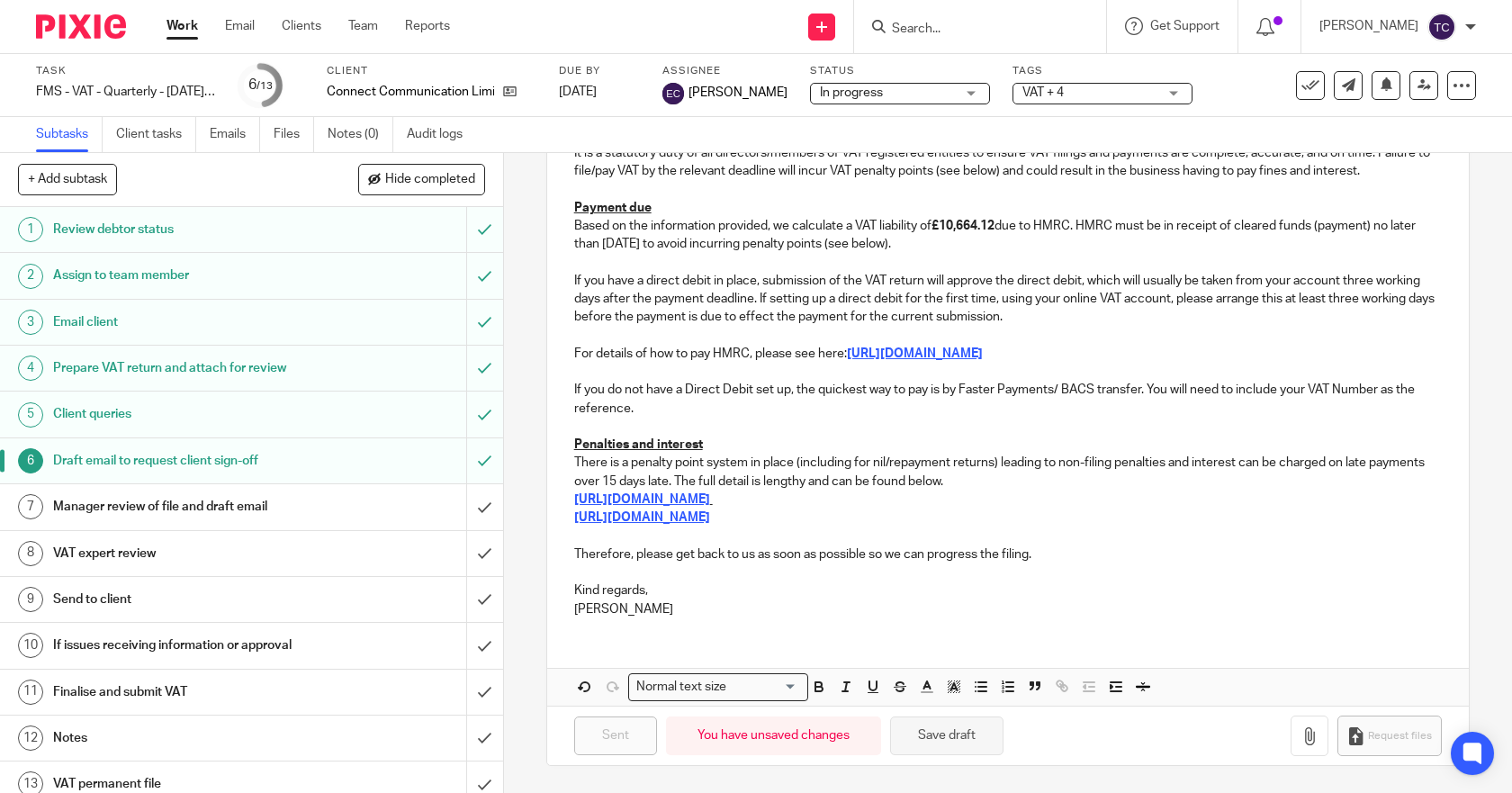
click at [925, 743] on button "Save draft" at bounding box center [947, 735] width 114 height 38
